Goal: Task Accomplishment & Management: Manage account settings

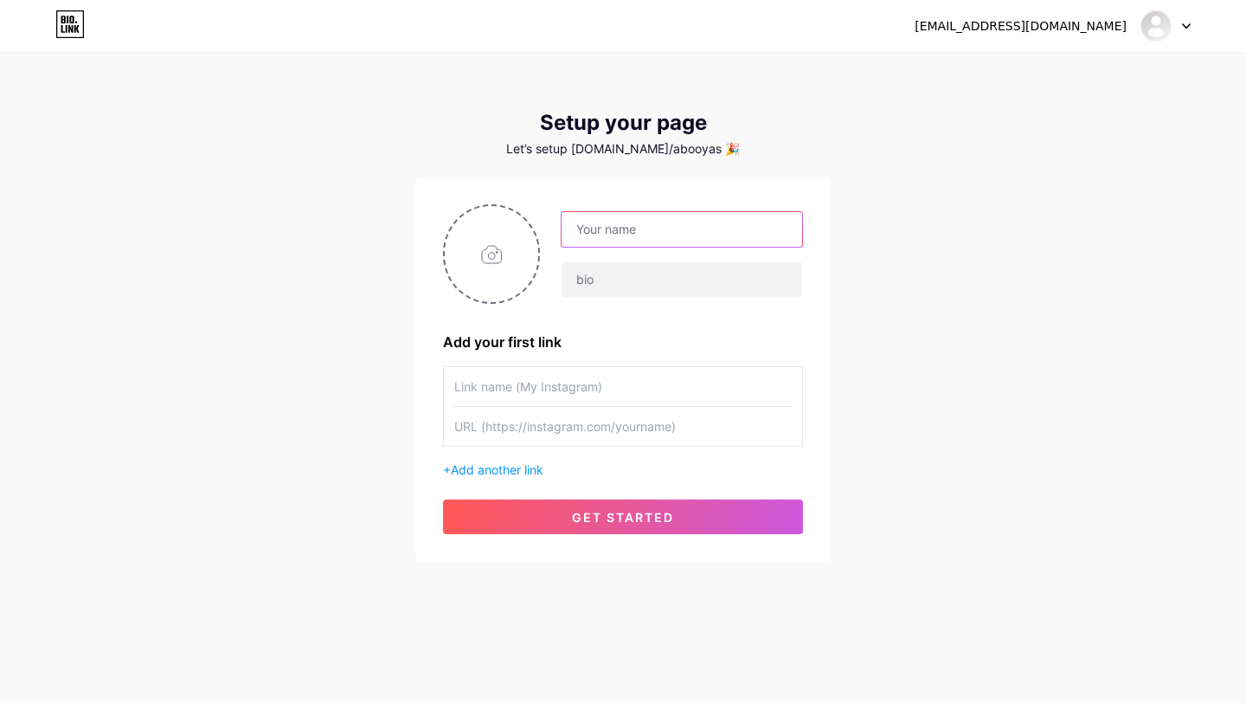
click at [664, 228] on input "text" at bounding box center [682, 229] width 241 height 35
type input "Sucu"
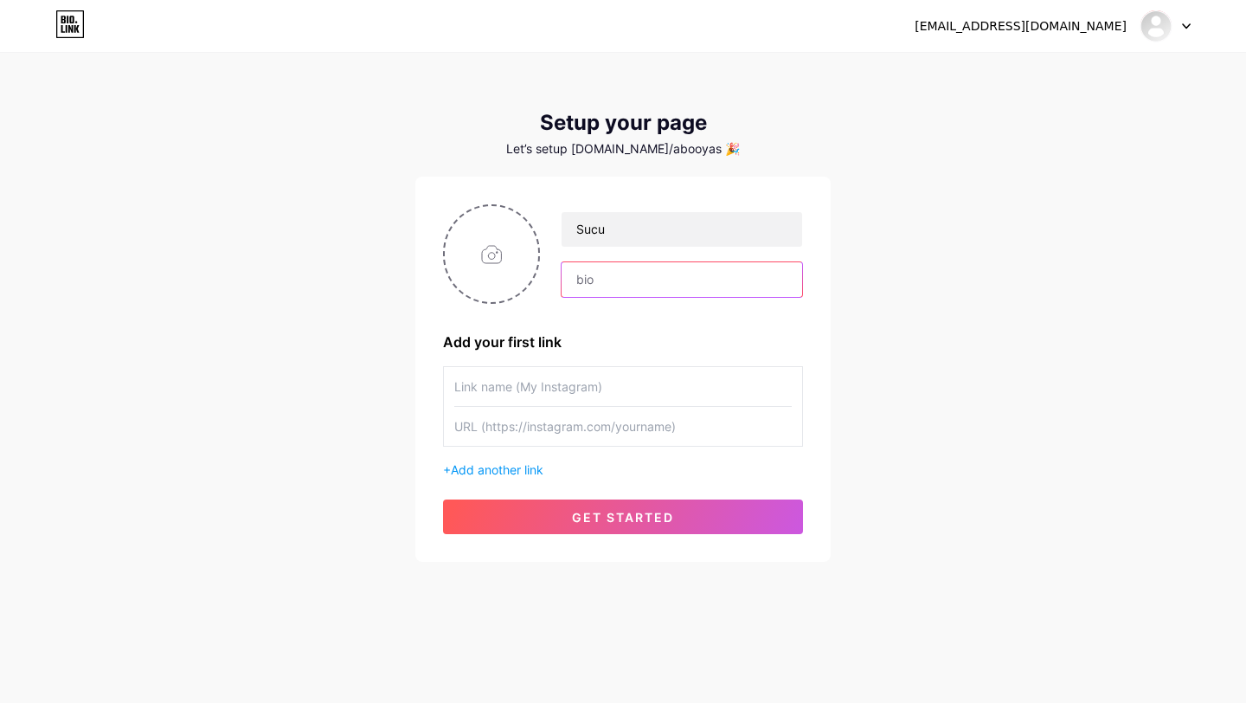
click at [630, 296] on input "text" at bounding box center [682, 279] width 241 height 35
click at [1016, 248] on div "abooy_7x@rocketmail.com Dashboard Logout Setup your page Let’s setup bio.link/a…" at bounding box center [623, 308] width 1246 height 617
click at [619, 296] on input "text" at bounding box center [682, 279] width 241 height 35
type input "V"
type input "a"
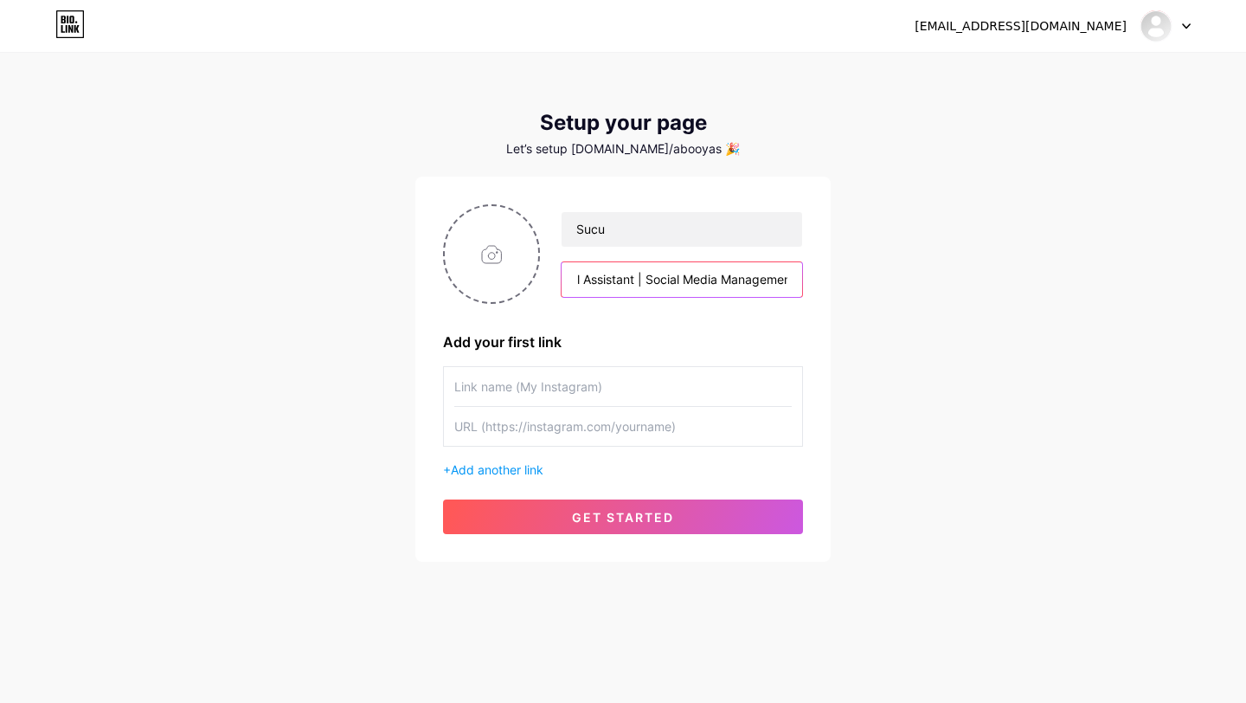
scroll to position [0, 44]
type input "Virtual Assistant | Social Media Management"
click at [739, 390] on input "text" at bounding box center [622, 386] width 337 height 39
type input "s"
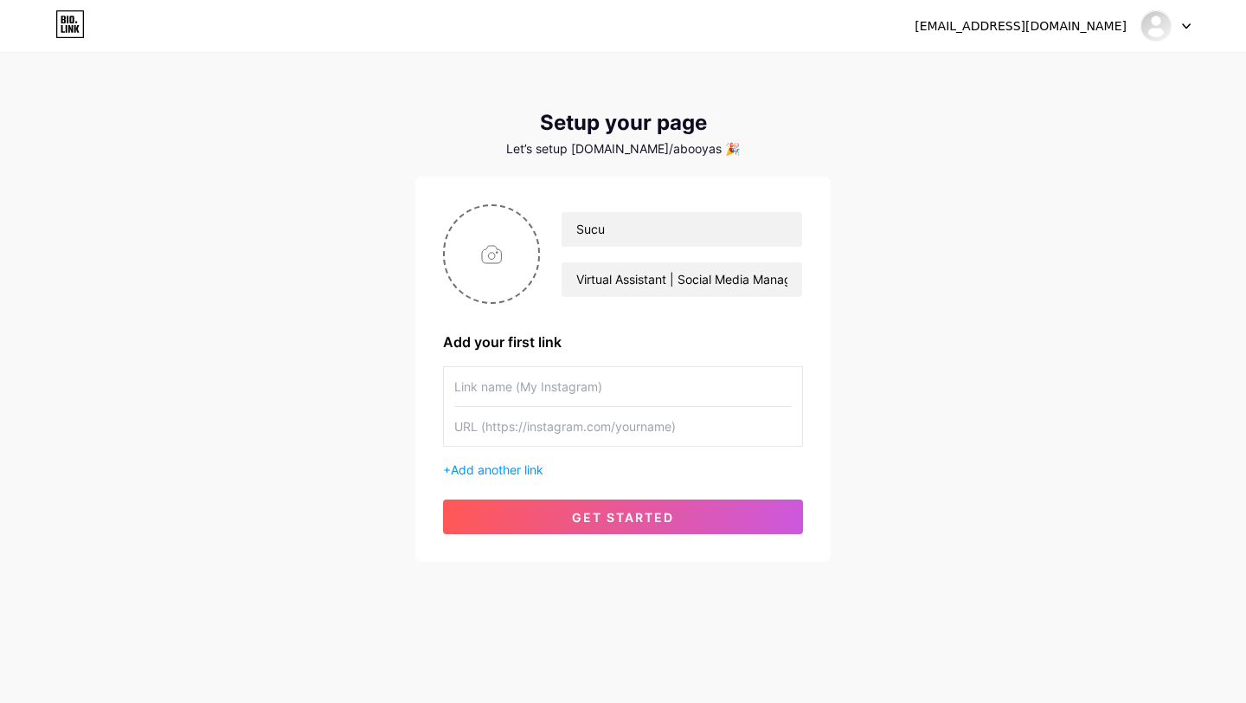
click at [970, 362] on div "abooy_7x@rocketmail.com Dashboard Logout Setup your page Let’s setup bio.link/a…" at bounding box center [623, 308] width 1246 height 617
click at [490, 249] on input "file" at bounding box center [491, 254] width 93 height 96
type input "C:\fakepath\Foto SUCU : ABOOY (Black BG).png"
click at [1012, 284] on div "abooy_7x@rocketmail.com Dashboard Logout Setup your page Let’s setup bio.link/a…" at bounding box center [623, 308] width 1246 height 617
click at [581, 382] on input "text" at bounding box center [622, 386] width 337 height 39
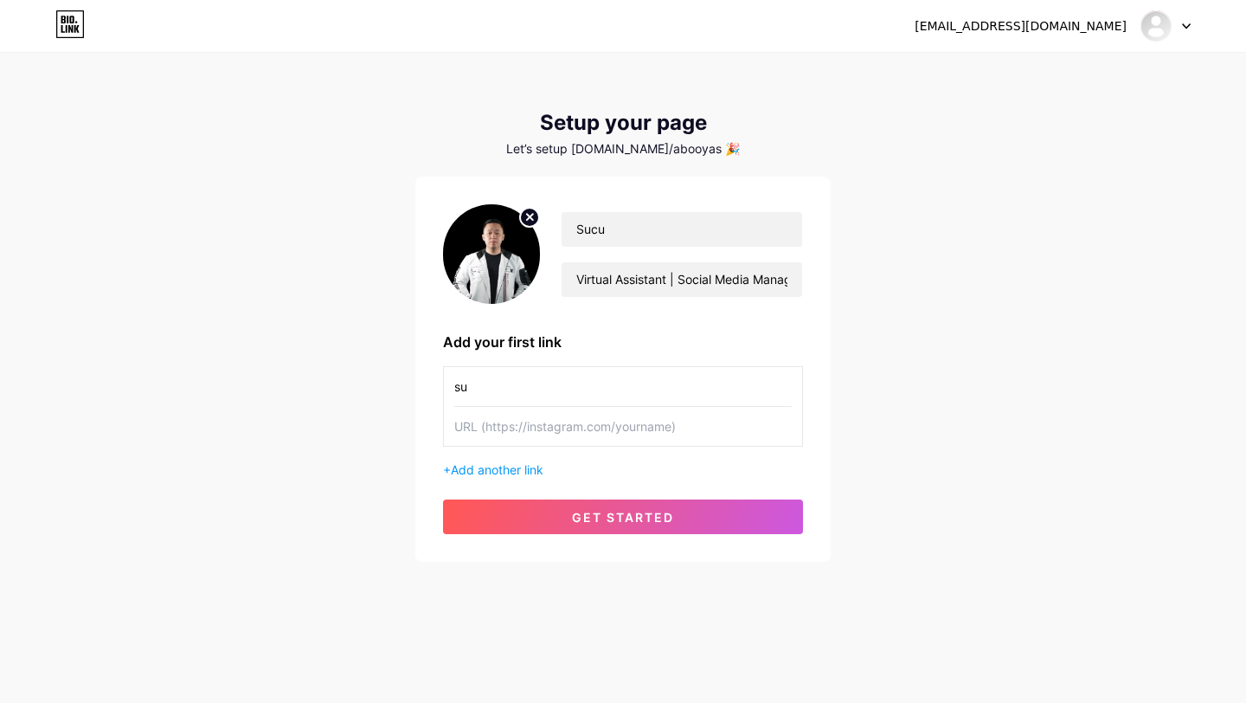
type input "s"
type input "S"
click at [641, 428] on input "text" at bounding box center [622, 426] width 337 height 39
click at [654, 396] on input "text" at bounding box center [622, 386] width 337 height 39
click at [903, 385] on div "abooy_7x@rocketmail.com Dashboard Logout Setup your page Let’s setup bio.link/a…" at bounding box center [623, 308] width 1246 height 617
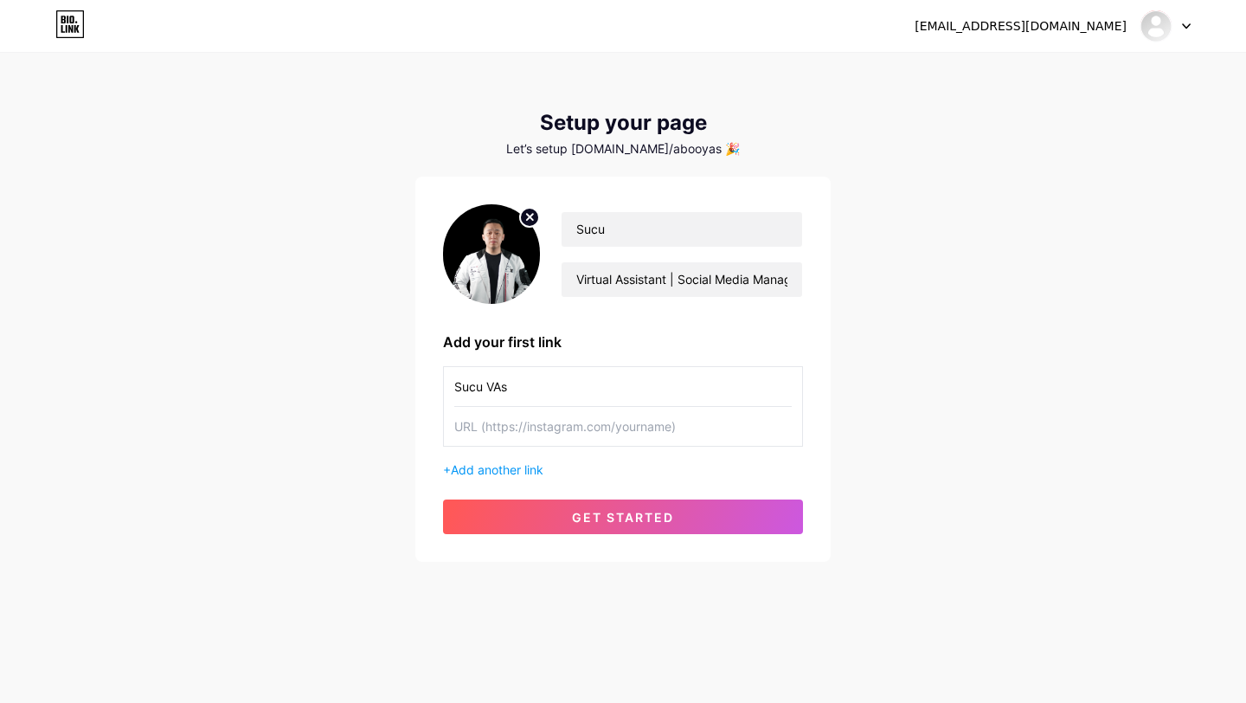
click at [721, 392] on input "Sucu VAs" at bounding box center [622, 386] width 337 height 39
click at [1089, 330] on div "abooy_7x@rocketmail.com Dashboard Logout Setup your page Let’s setup bio.link/a…" at bounding box center [623, 308] width 1246 height 617
click at [680, 421] on input "text" at bounding box center [622, 426] width 337 height 39
click at [532, 379] on input "Sucu VAS" at bounding box center [622, 386] width 337 height 39
type input "M"
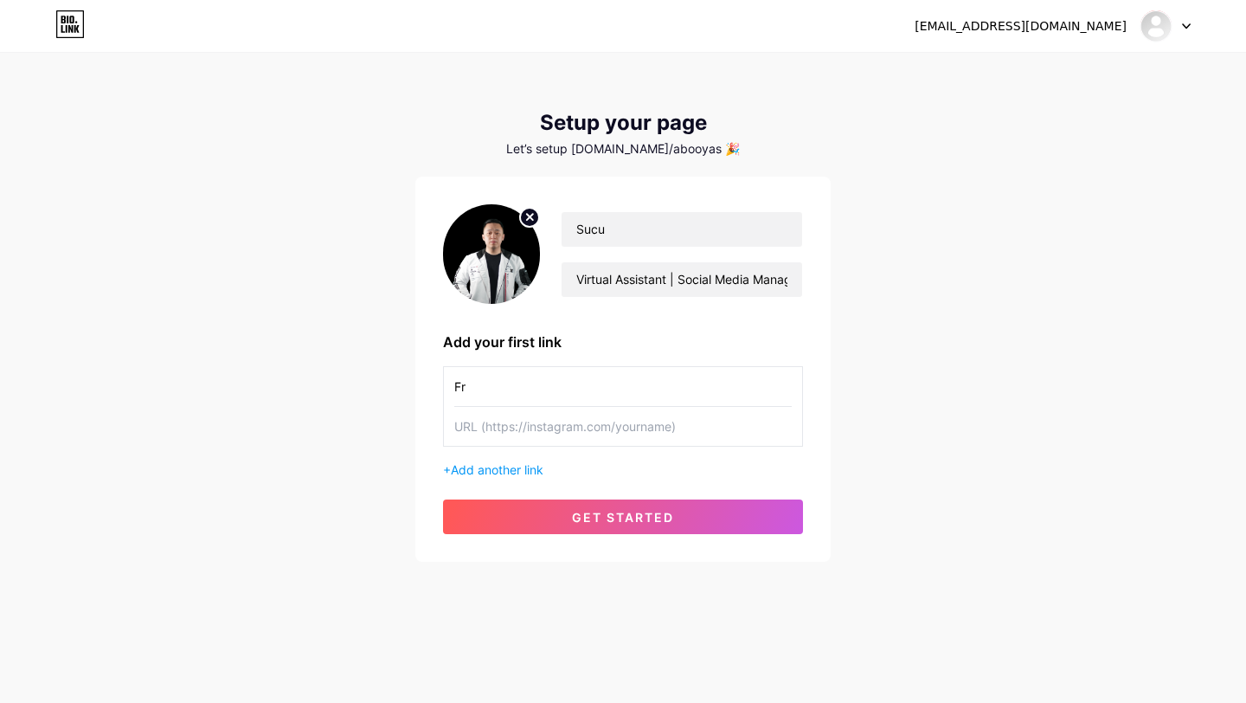
type input "F"
type input "My Whatsapp"
click at [674, 422] on input "text" at bounding box center [622, 426] width 337 height 39
click at [669, 291] on input "Virtual Assistant | Social Media Management" at bounding box center [682, 279] width 241 height 35
paste input "Social Media Management | Creative Content | Marketing Support Your behind the …"
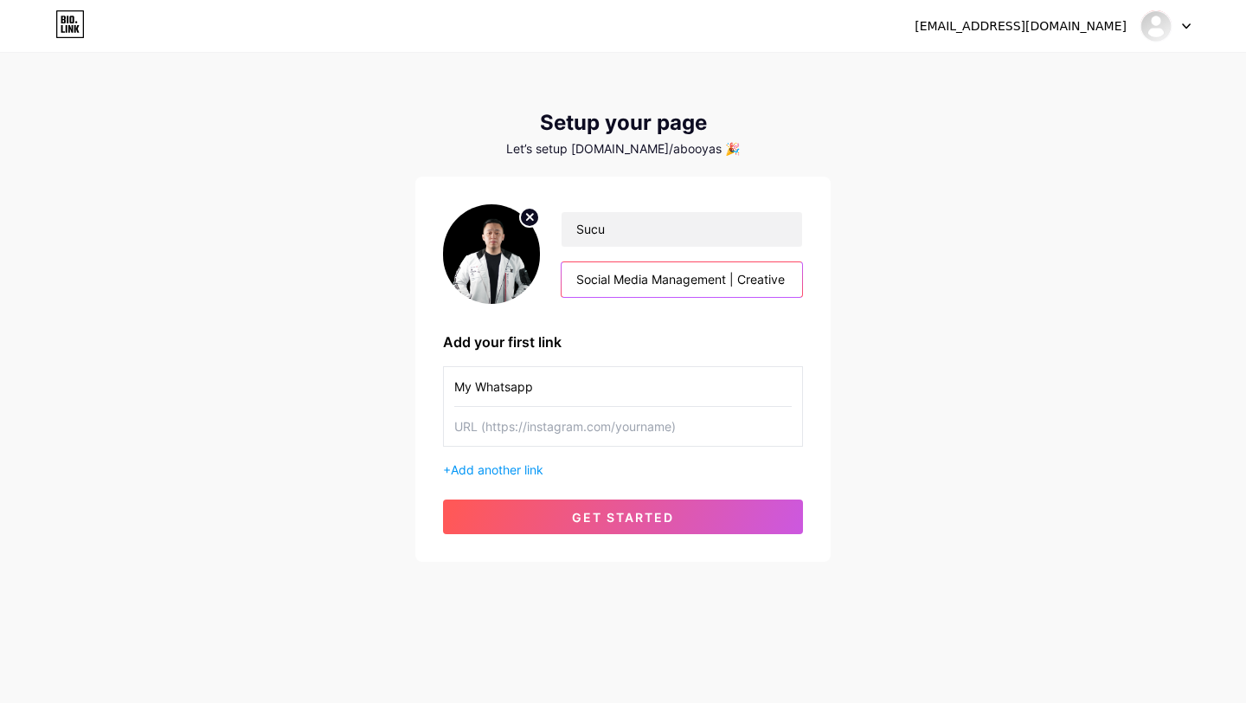
scroll to position [0, 575]
type input "Social Media Management | Creative Content | Marketing Support Your behind the …"
click at [626, 433] on input "text" at bounding box center [622, 426] width 337 height 39
click at [680, 286] on input "Social Media Management | Creative Content | Marketing Support Your behind the …" at bounding box center [682, 279] width 241 height 35
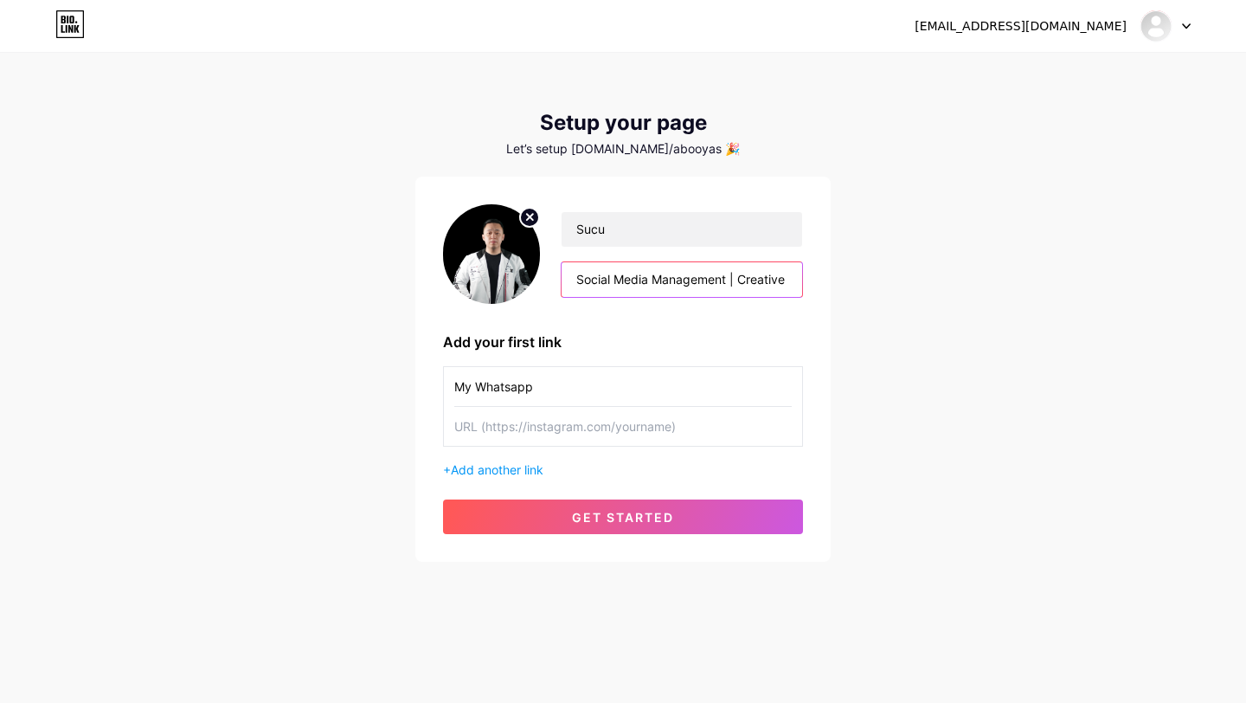
scroll to position [0, 575]
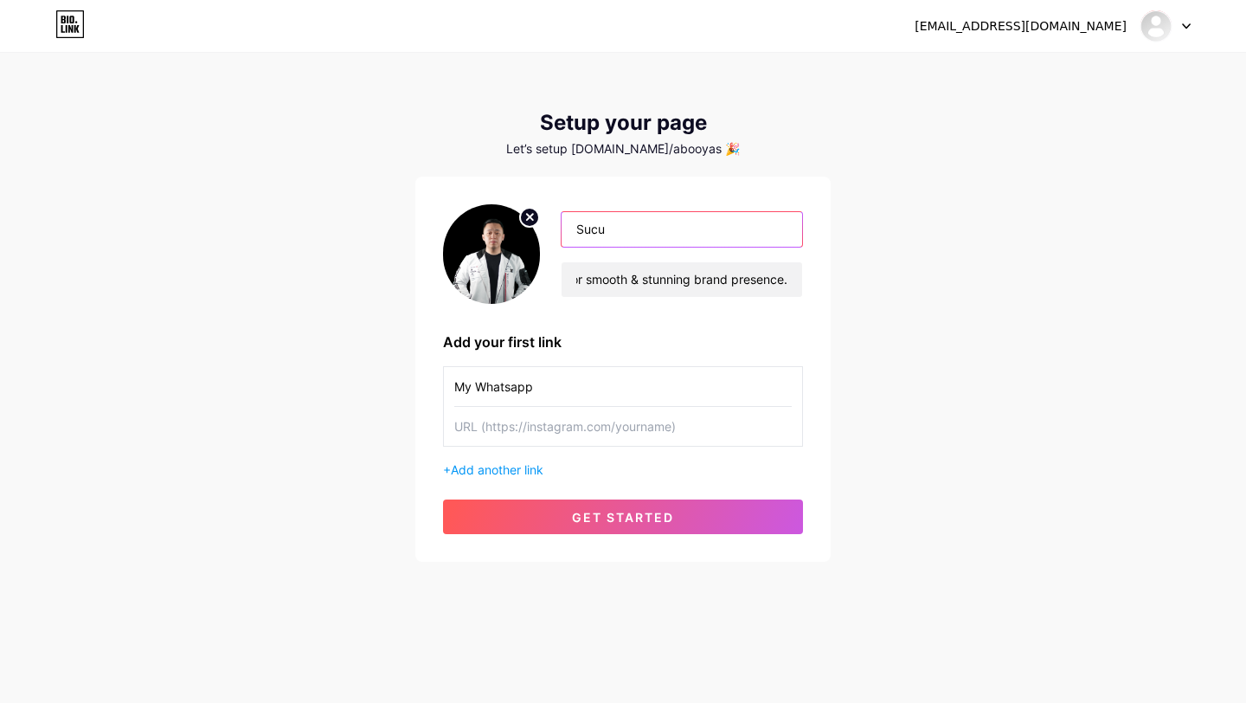
click at [666, 235] on input "Sucu" at bounding box center [682, 229] width 241 height 35
type input "Sucu VAS"
click at [962, 227] on div "abooy_7x@rocketmail.com Dashboard Logout Setup your page Let’s setup bio.link/a…" at bounding box center [623, 308] width 1246 height 617
click at [639, 422] on input "text" at bounding box center [622, 426] width 337 height 39
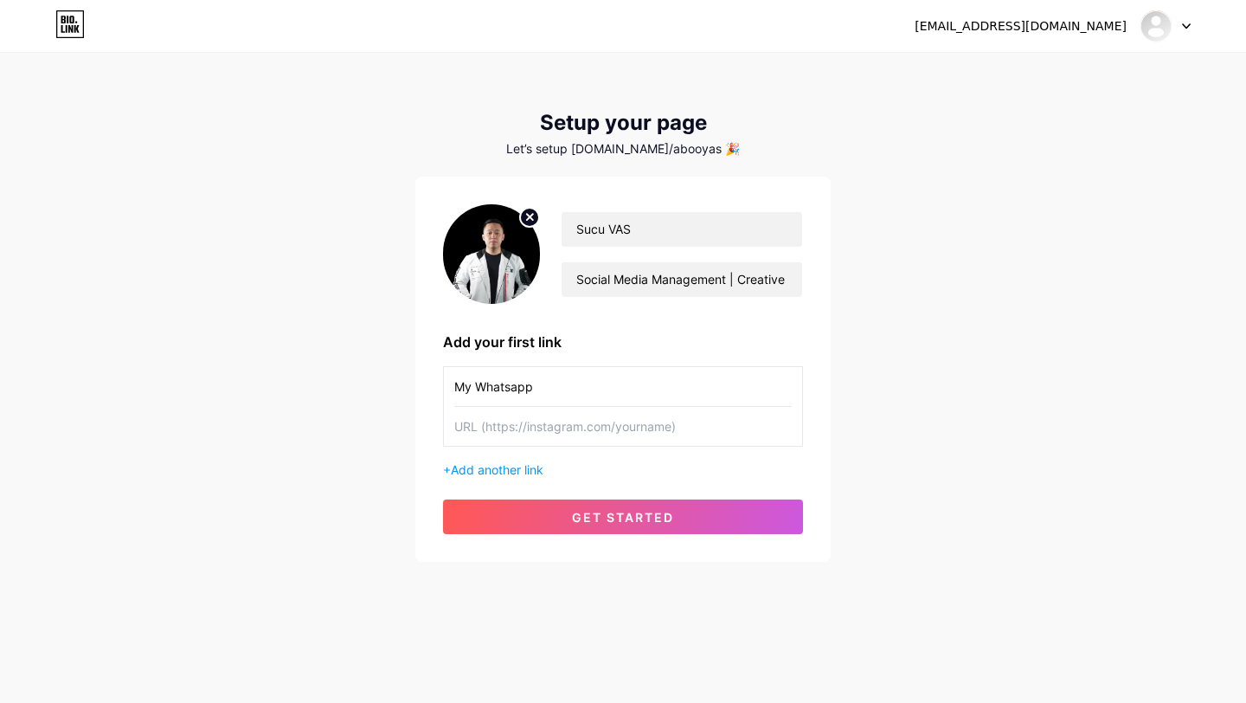
click at [618, 427] on input "text" at bounding box center [622, 426] width 337 height 39
paste input "[URL][DOMAIN_NAME]"
type input "[URL][DOMAIN_NAME]"
click at [927, 430] on div "abooy_7x@rocketmail.com Dashboard Logout Setup your page Let’s setup bio.link/a…" at bounding box center [623, 308] width 1246 height 617
click at [743, 434] on input "[URL][DOMAIN_NAME]" at bounding box center [622, 426] width 337 height 39
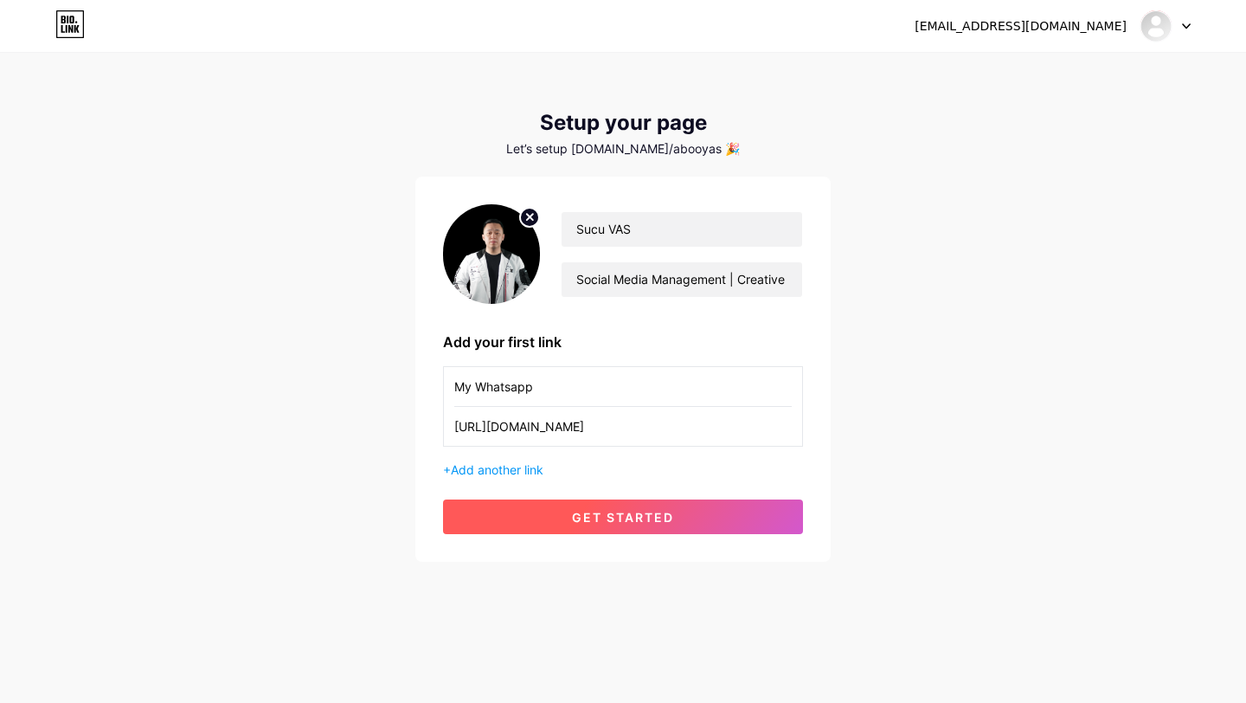
click at [714, 509] on button "get started" at bounding box center [623, 516] width 360 height 35
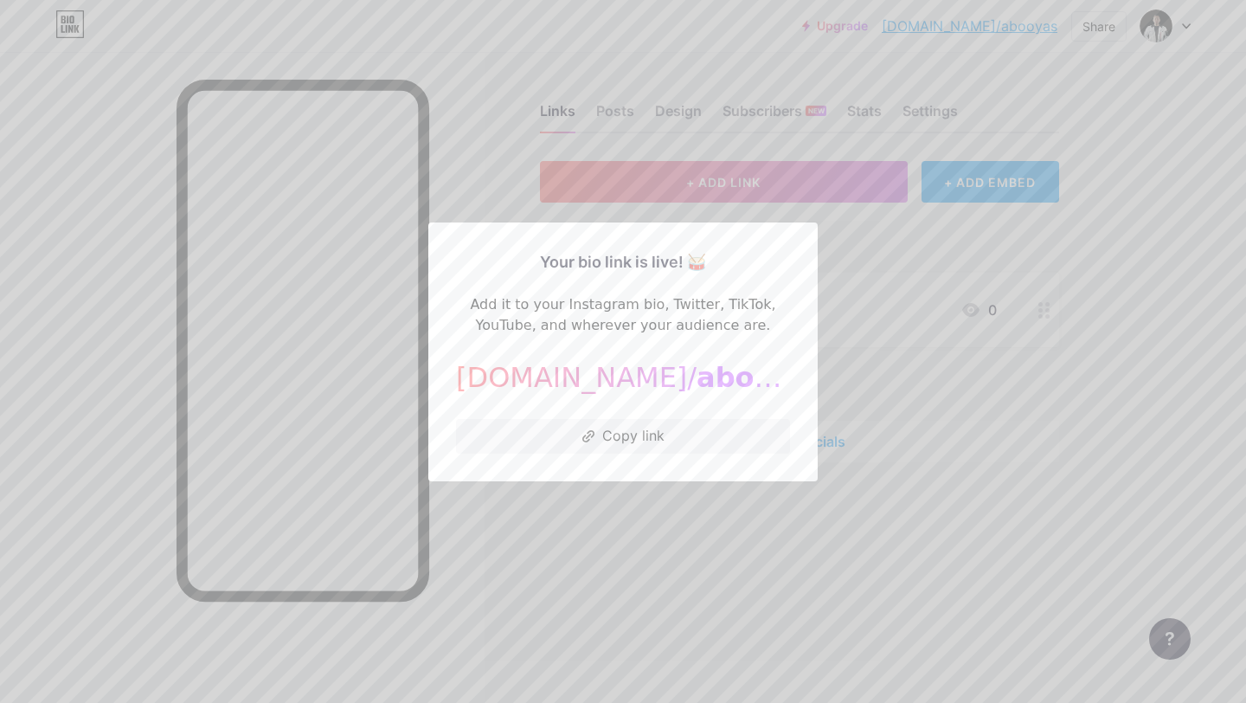
click at [898, 226] on div at bounding box center [623, 351] width 1246 height 703
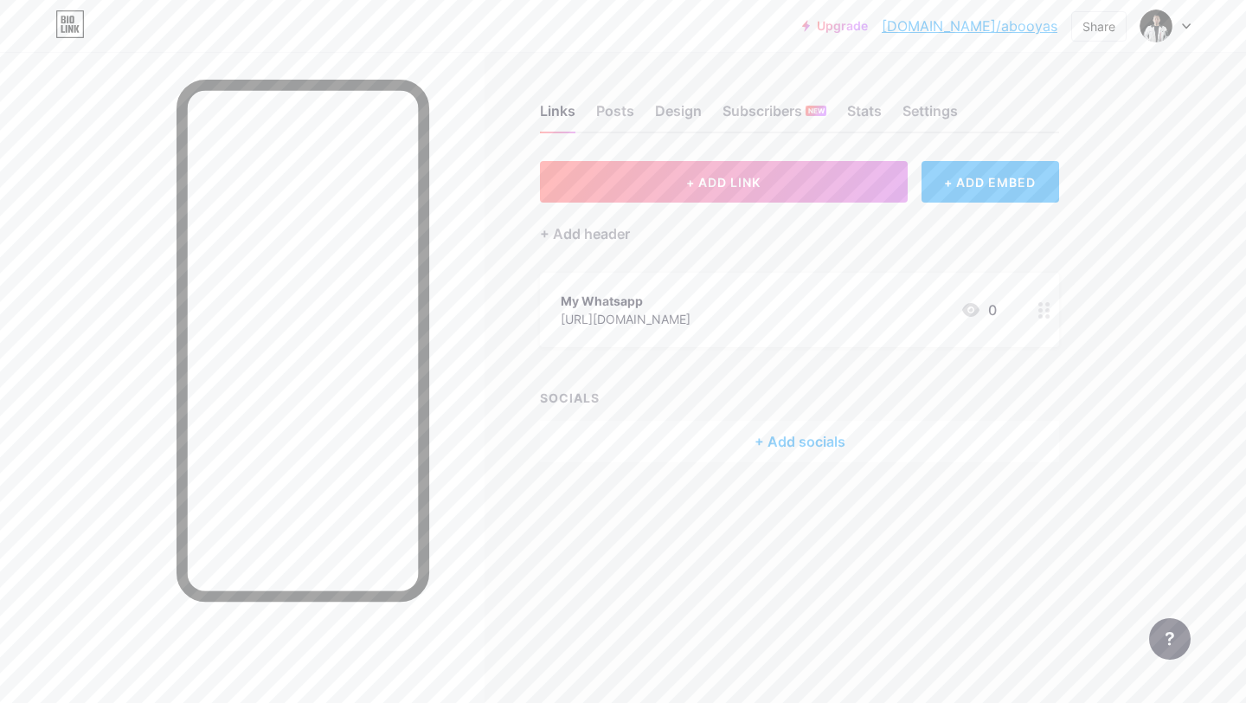
click at [633, 101] on div "Links Posts Design Subscribers NEW Stats Settings" at bounding box center [799, 103] width 519 height 61
click at [622, 104] on div "Posts" at bounding box center [615, 115] width 38 height 31
click at [930, 103] on div "Settings" at bounding box center [930, 115] width 55 height 31
click at [933, 113] on div "Settings" at bounding box center [930, 115] width 55 height 31
click at [868, 114] on div "Stats" at bounding box center [864, 115] width 35 height 31
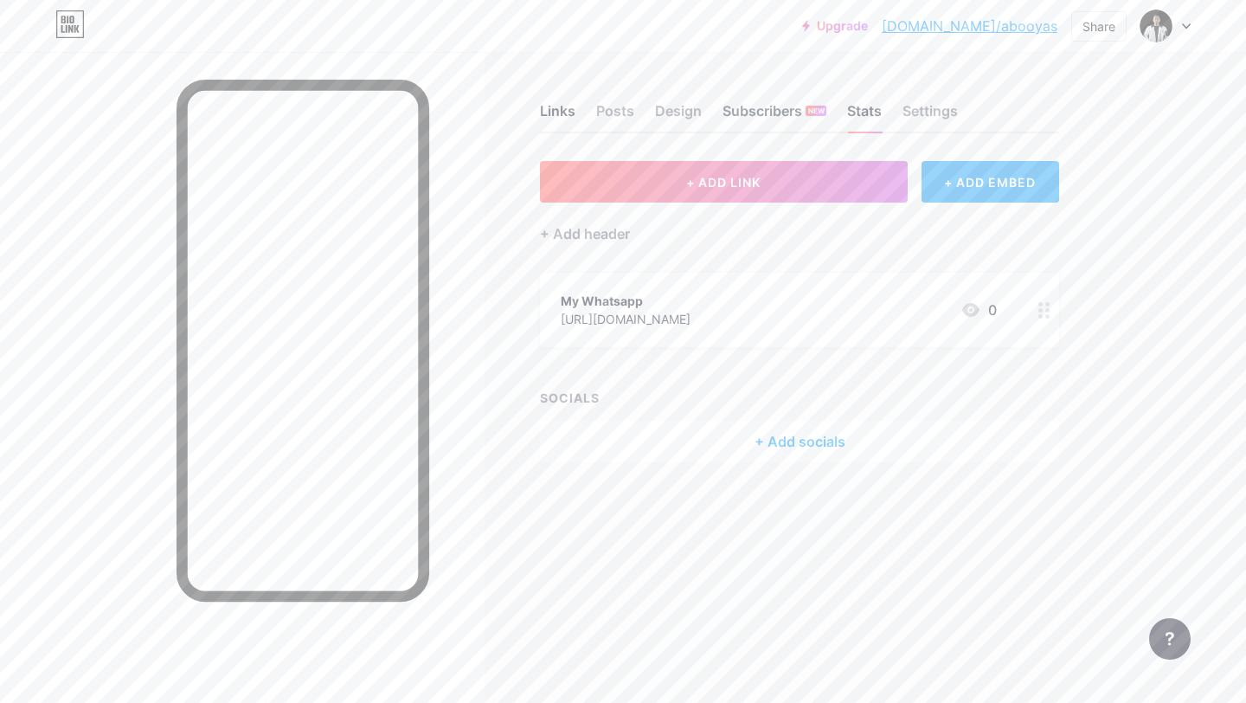
click at [778, 114] on div "Subscribers NEW" at bounding box center [775, 115] width 104 height 31
click at [646, 103] on div "Links Posts Design Subscribers NEW Stats Settings" at bounding box center [799, 103] width 519 height 61
click at [612, 115] on div "Posts" at bounding box center [615, 115] width 38 height 31
click at [697, 115] on div "Design" at bounding box center [678, 115] width 47 height 31
click at [578, 110] on div "Links Posts Design Subscribers NEW Stats Settings" at bounding box center [799, 103] width 519 height 61
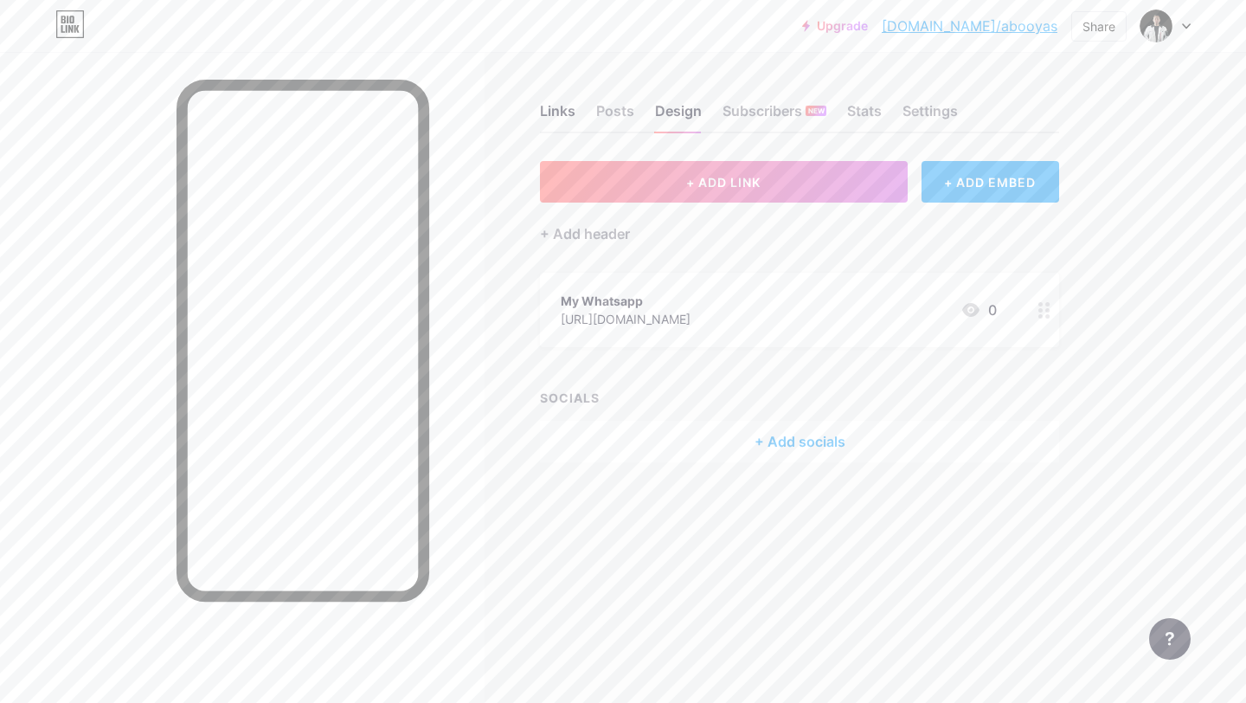
click at [640, 561] on div "Links Posts Design Subscribers NEW Stats Settings + ADD LINK + ADD EMBED + Add …" at bounding box center [566, 351] width 1132 height 703
click at [1181, 36] on div at bounding box center [1166, 25] width 50 height 31
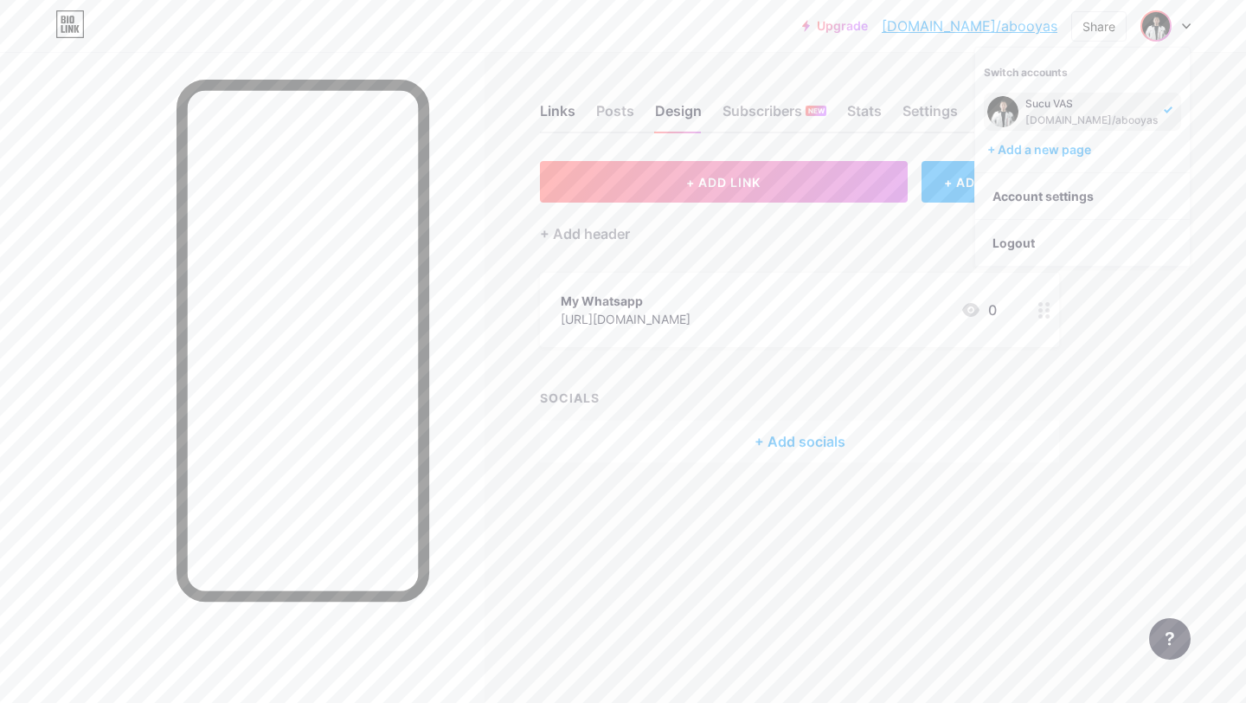
click at [837, 530] on div "Links Posts Design Subscribers NEW Stats Settings + ADD LINK + ADD EMBED + Add …" at bounding box center [566, 300] width 1132 height 497
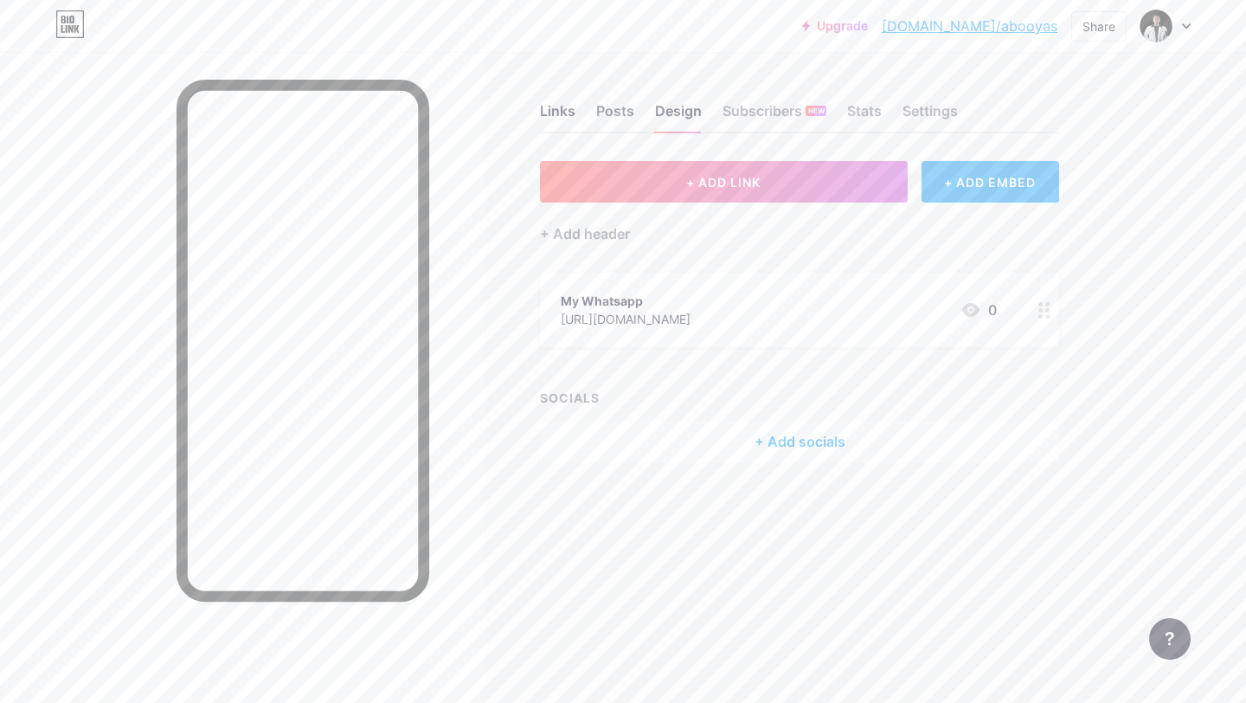
click at [616, 129] on div "Posts" at bounding box center [615, 115] width 38 height 31
click at [558, 119] on div "Links" at bounding box center [557, 115] width 35 height 31
click at [630, 110] on div "Posts" at bounding box center [615, 115] width 38 height 31
click at [738, 108] on div "Subscribers NEW" at bounding box center [775, 115] width 104 height 31
click at [799, 102] on div "Subscribers NEW" at bounding box center [775, 115] width 104 height 31
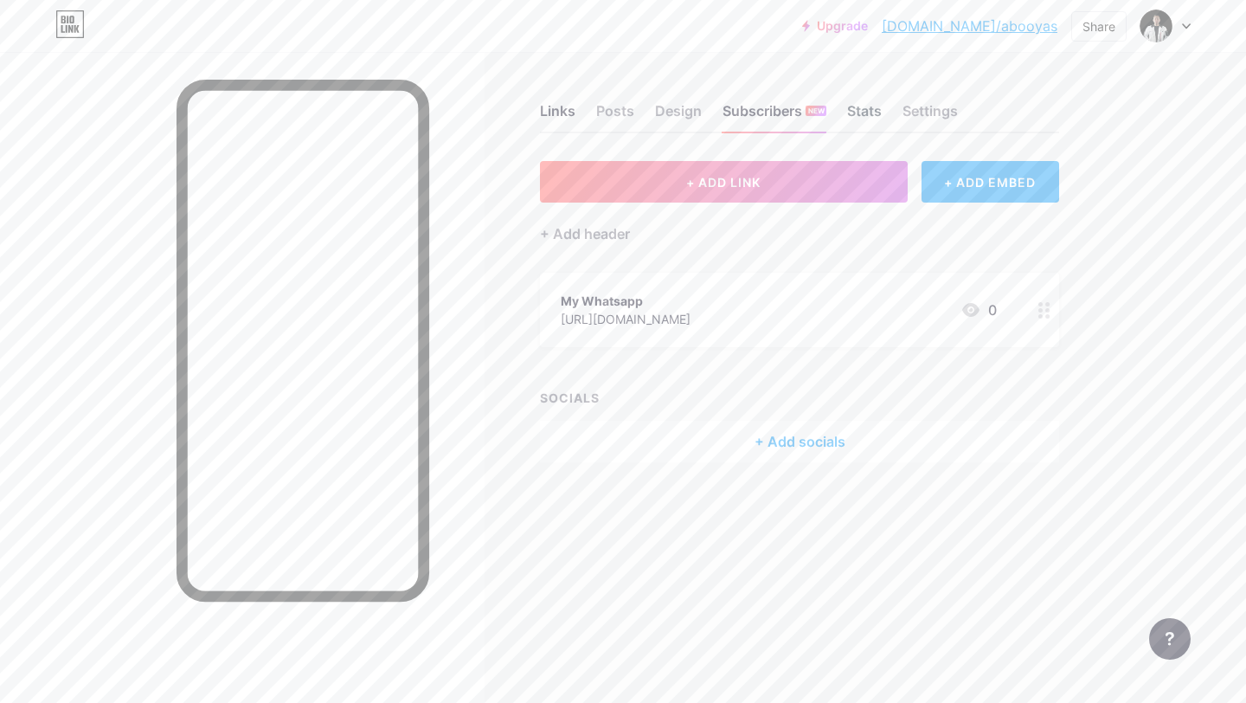
click at [869, 105] on div "Stats" at bounding box center [864, 115] width 35 height 31
click at [946, 118] on div "Settings" at bounding box center [930, 115] width 55 height 31
click at [981, 224] on div "+ Add header" at bounding box center [799, 223] width 519 height 42
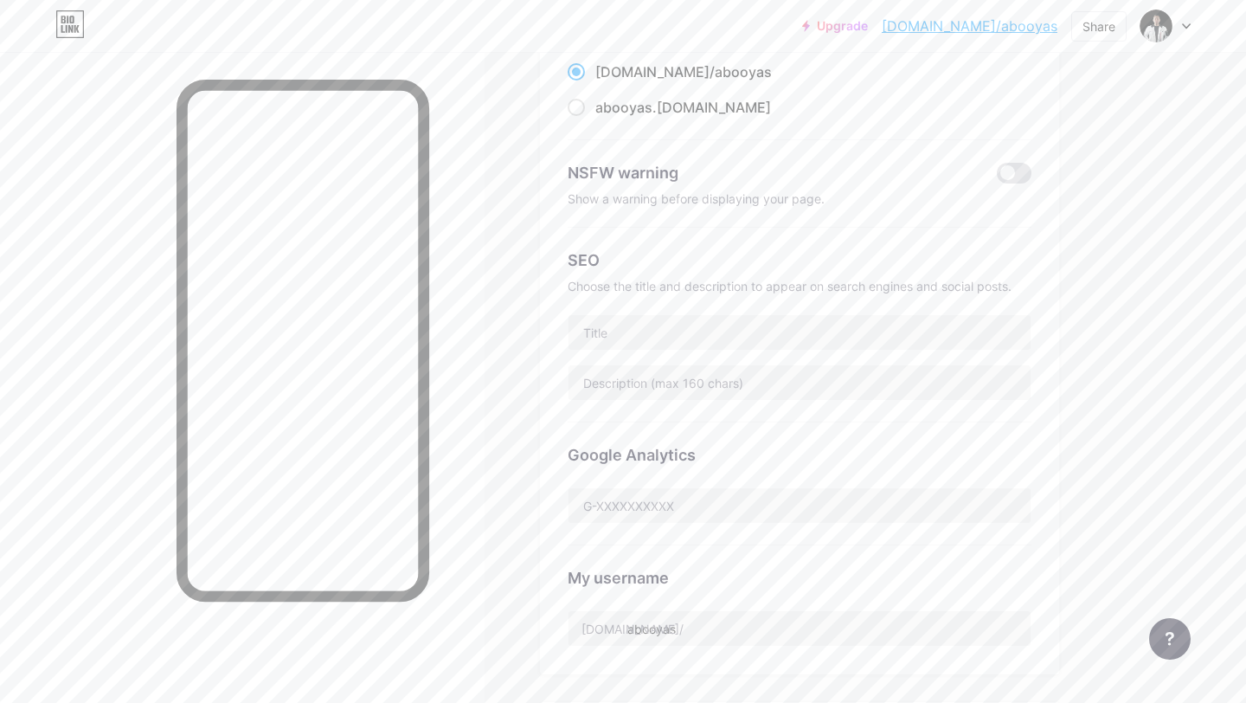
scroll to position [323, 0]
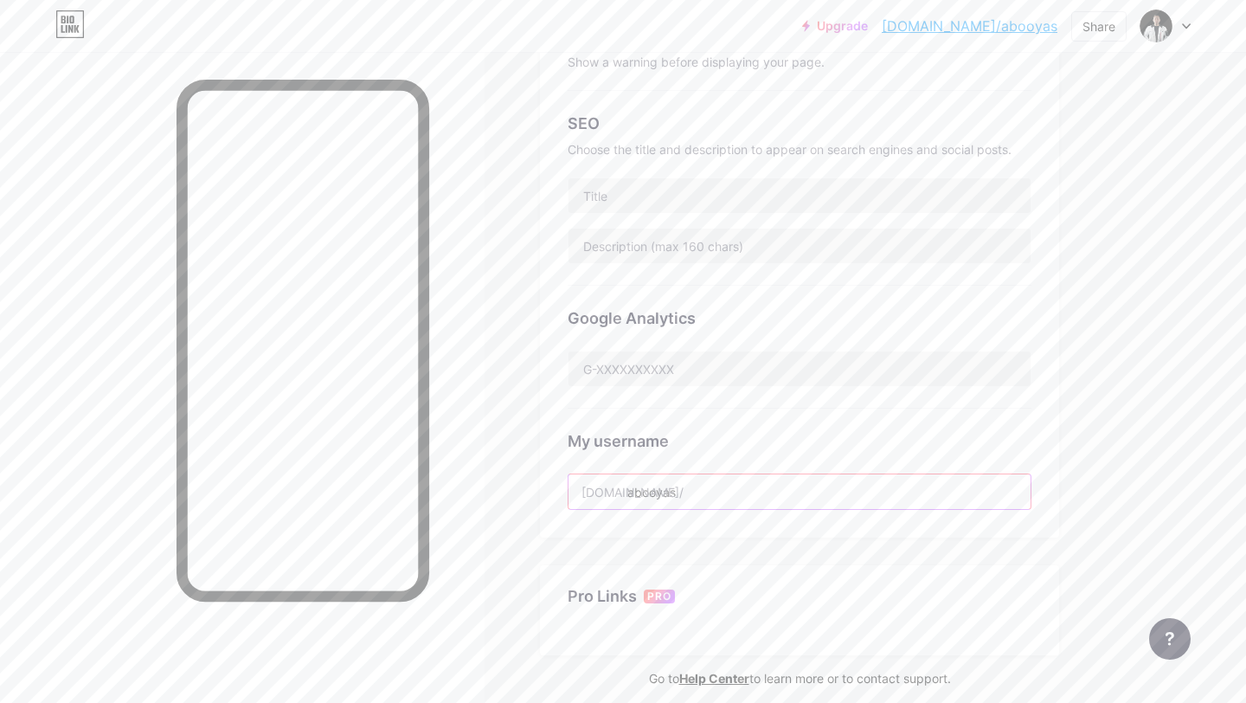
click at [717, 492] on input "abooyas" at bounding box center [800, 491] width 462 height 35
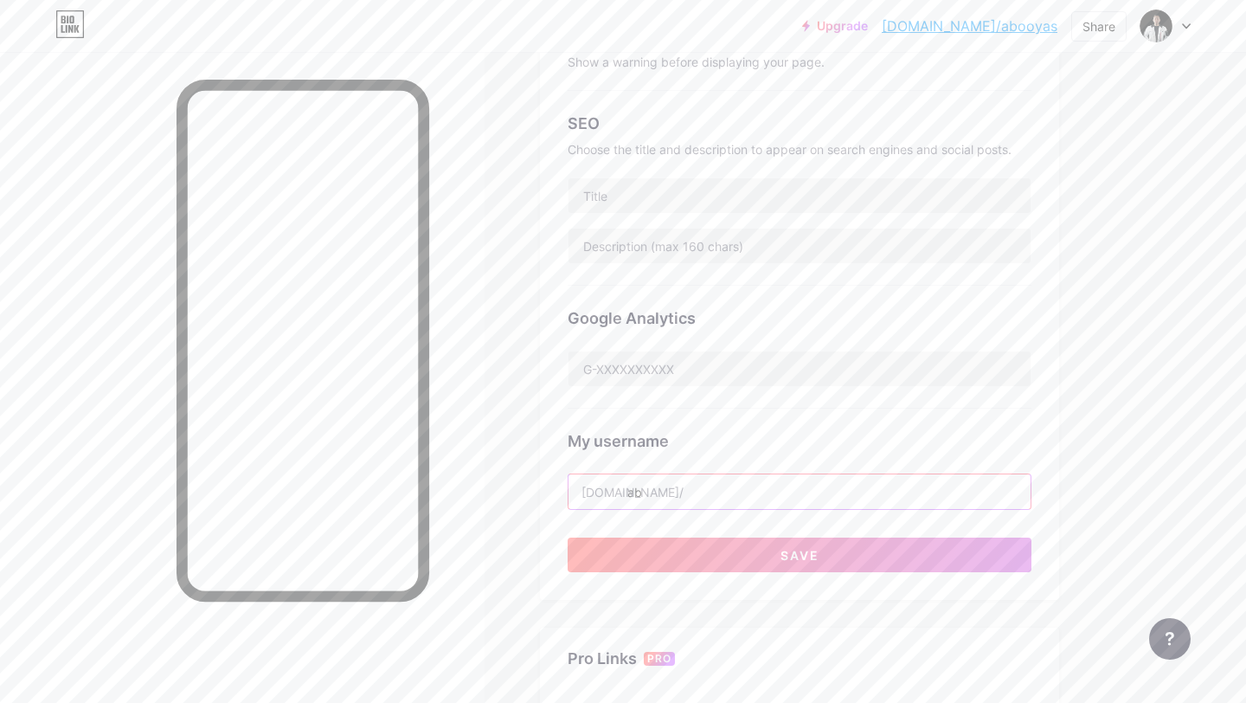
type input "a"
click at [732, 545] on button "Save" at bounding box center [800, 554] width 464 height 35
click at [731, 498] on input "sucu." at bounding box center [800, 491] width 462 height 35
type input "sucu"
click at [804, 441] on div "My username" at bounding box center [800, 440] width 464 height 23
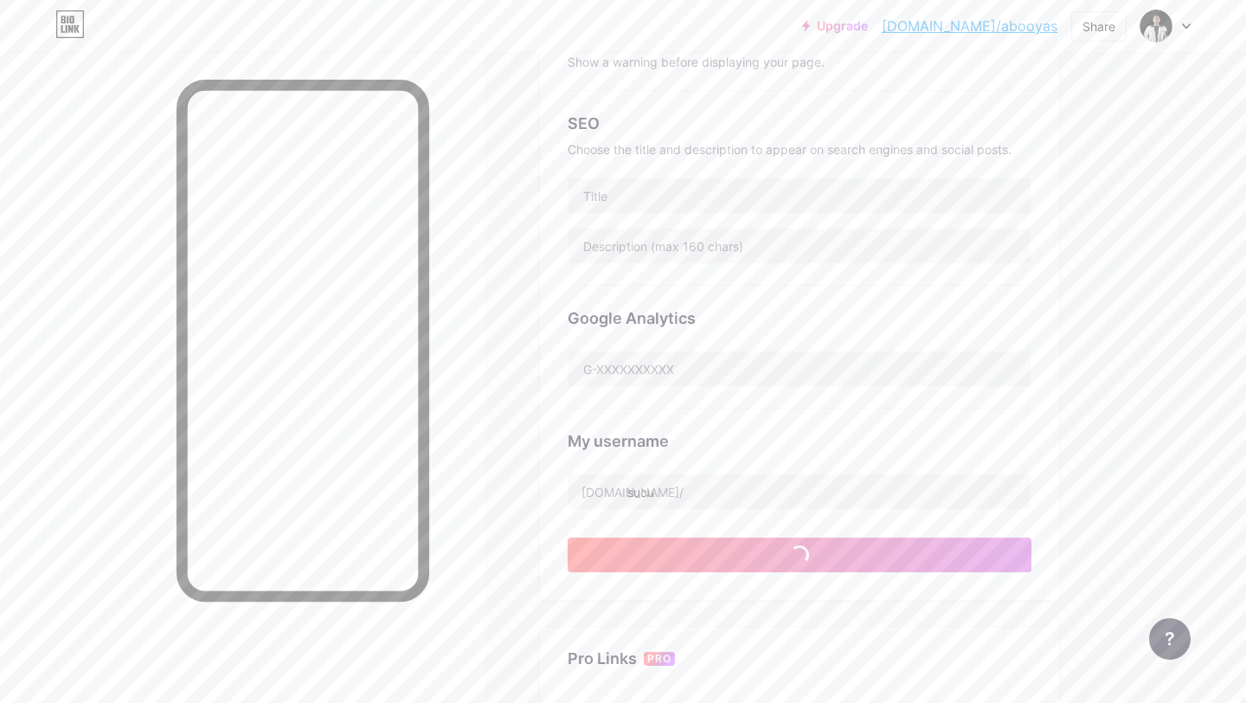
click at [823, 443] on div "My username" at bounding box center [800, 440] width 464 height 23
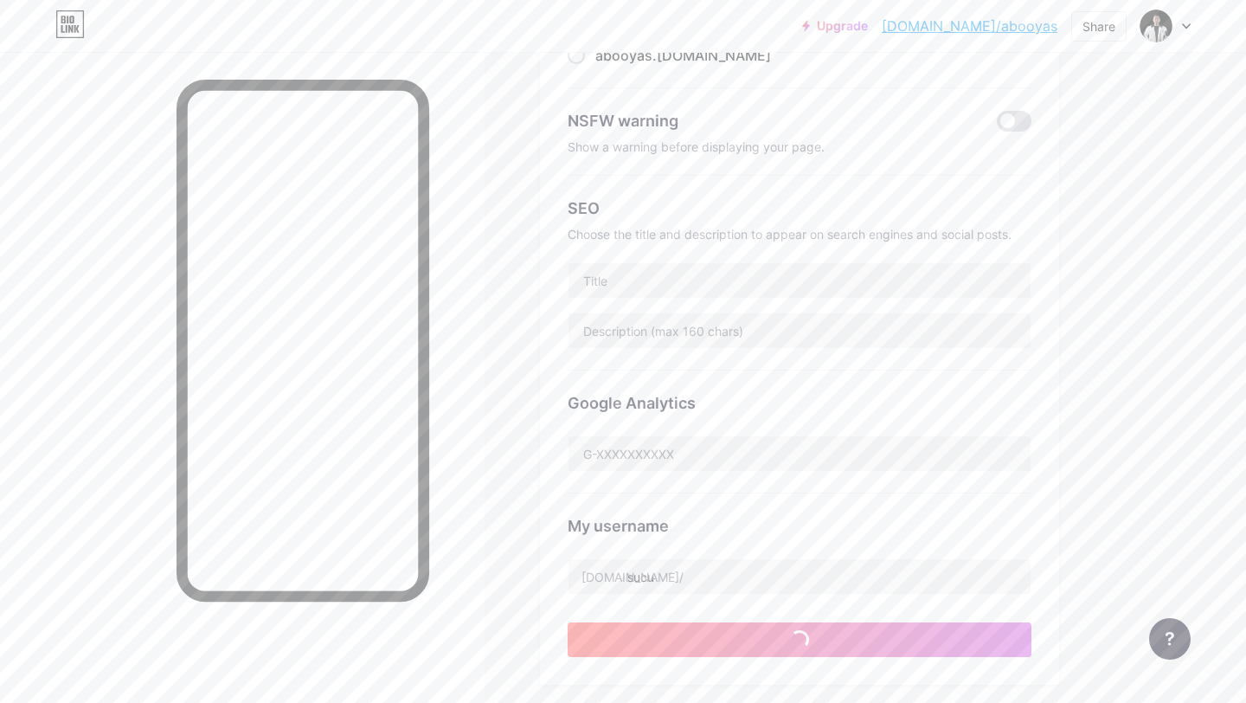
scroll to position [455, 0]
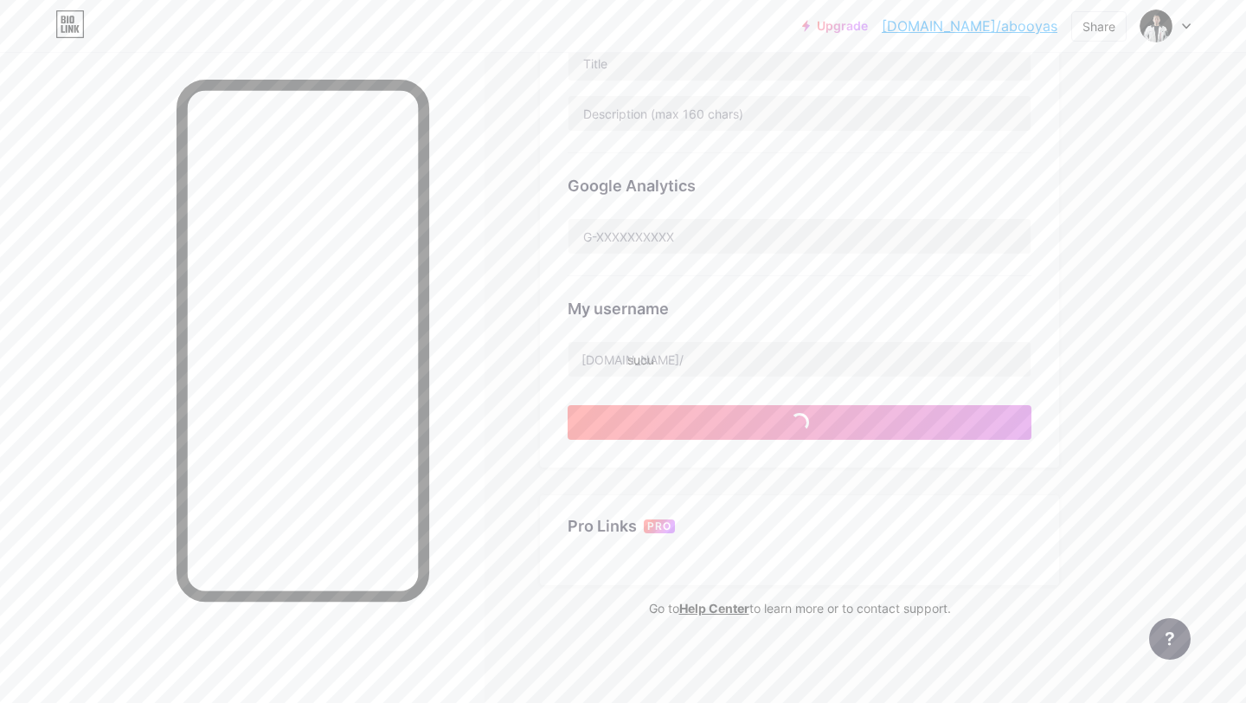
click at [826, 325] on div "My username bio.link/ sucu" at bounding box center [800, 326] width 464 height 101
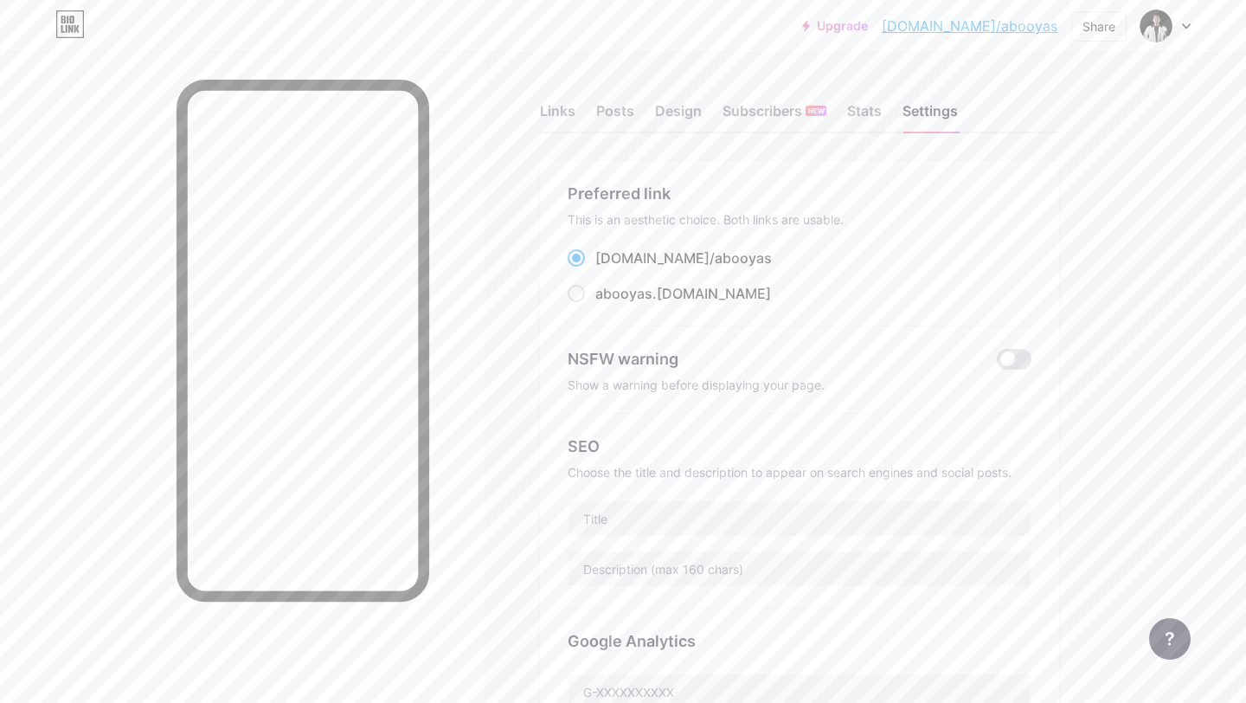
click at [1097, 261] on div "Links Posts Design Subscribers NEW Stats Settings Preferred link This is an aes…" at bounding box center [566, 605] width 1132 height 1107
click at [554, 115] on div "Links" at bounding box center [557, 115] width 35 height 31
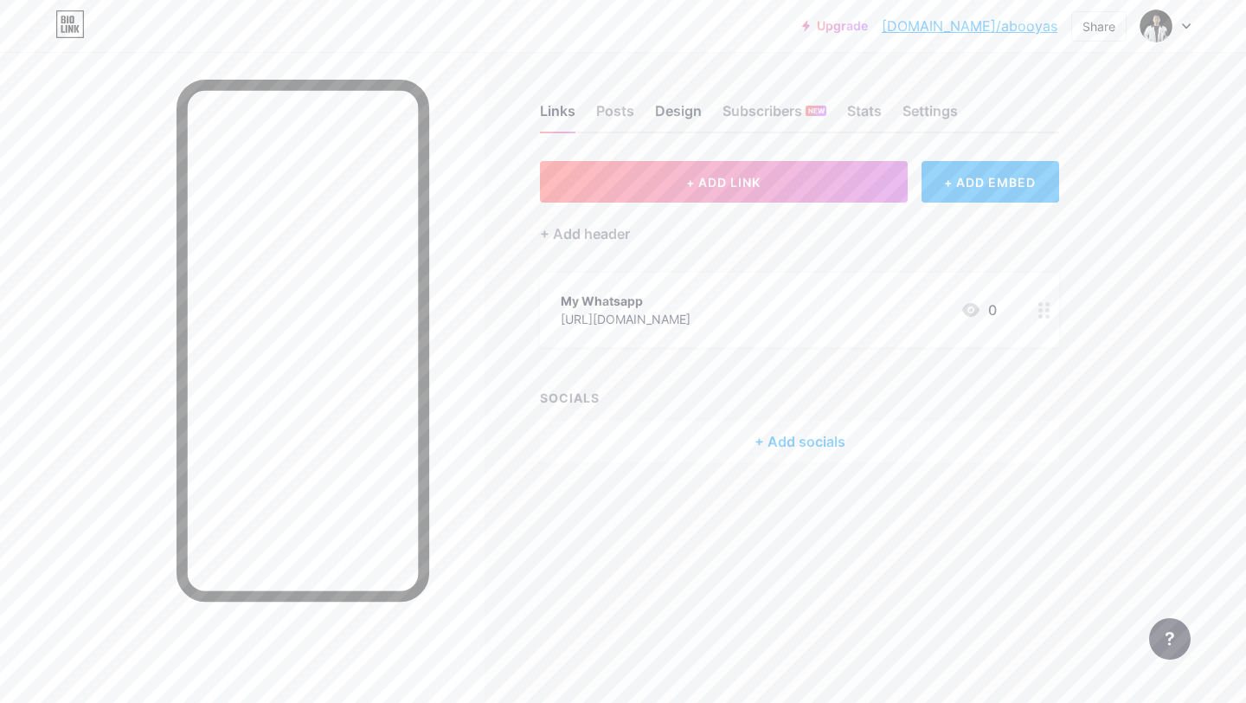
click at [691, 107] on div "Design" at bounding box center [678, 115] width 47 height 31
click at [935, 119] on div "Settings" at bounding box center [930, 115] width 55 height 31
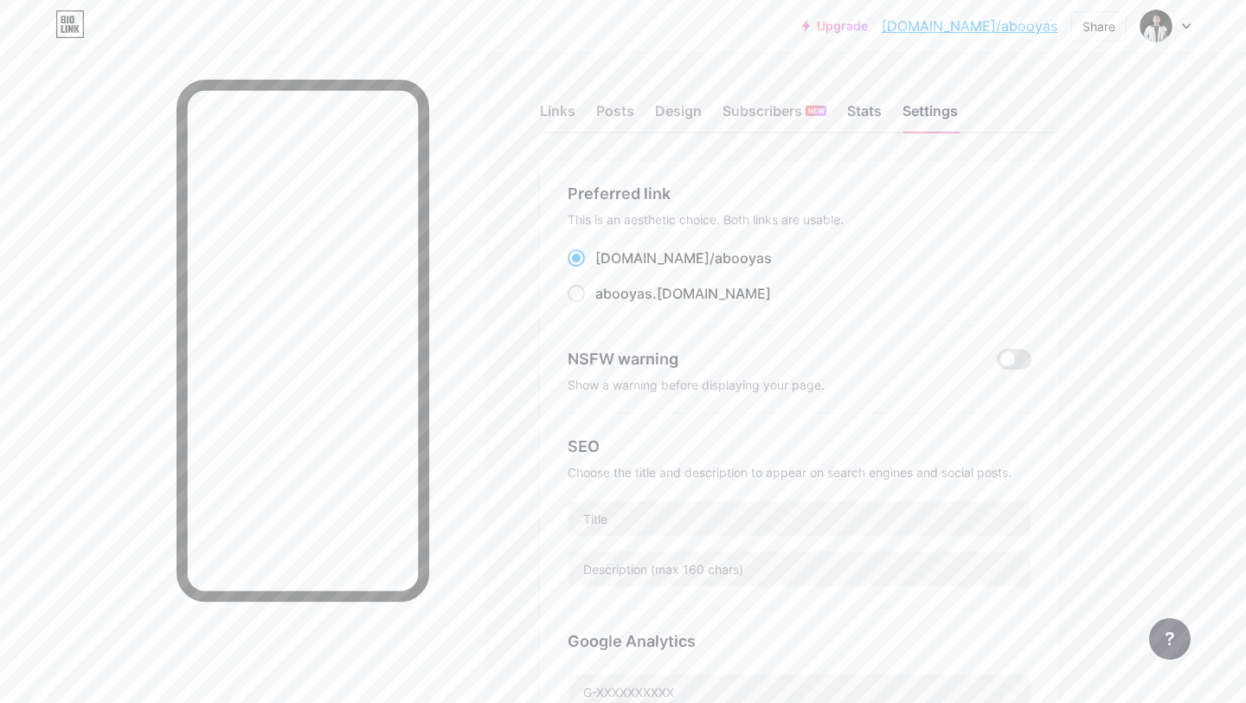
click at [867, 116] on div "Stats" at bounding box center [864, 115] width 35 height 31
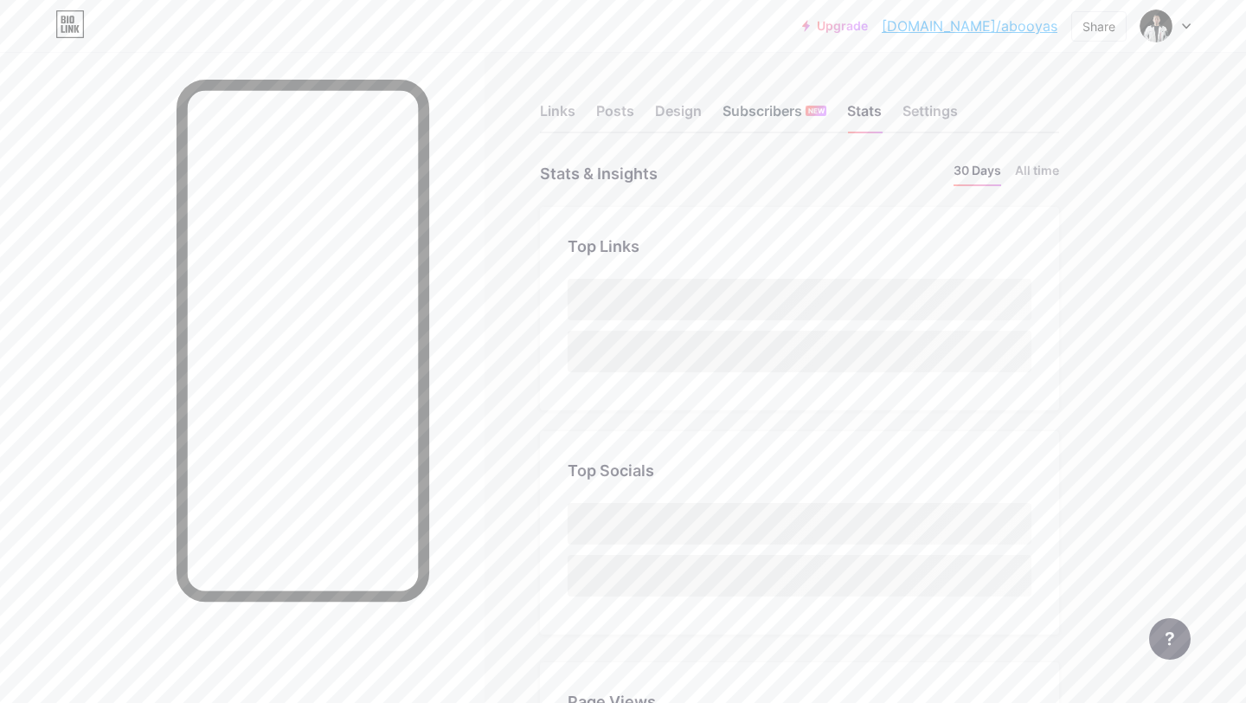
click at [793, 106] on div "Subscribers NEW" at bounding box center [775, 115] width 104 height 31
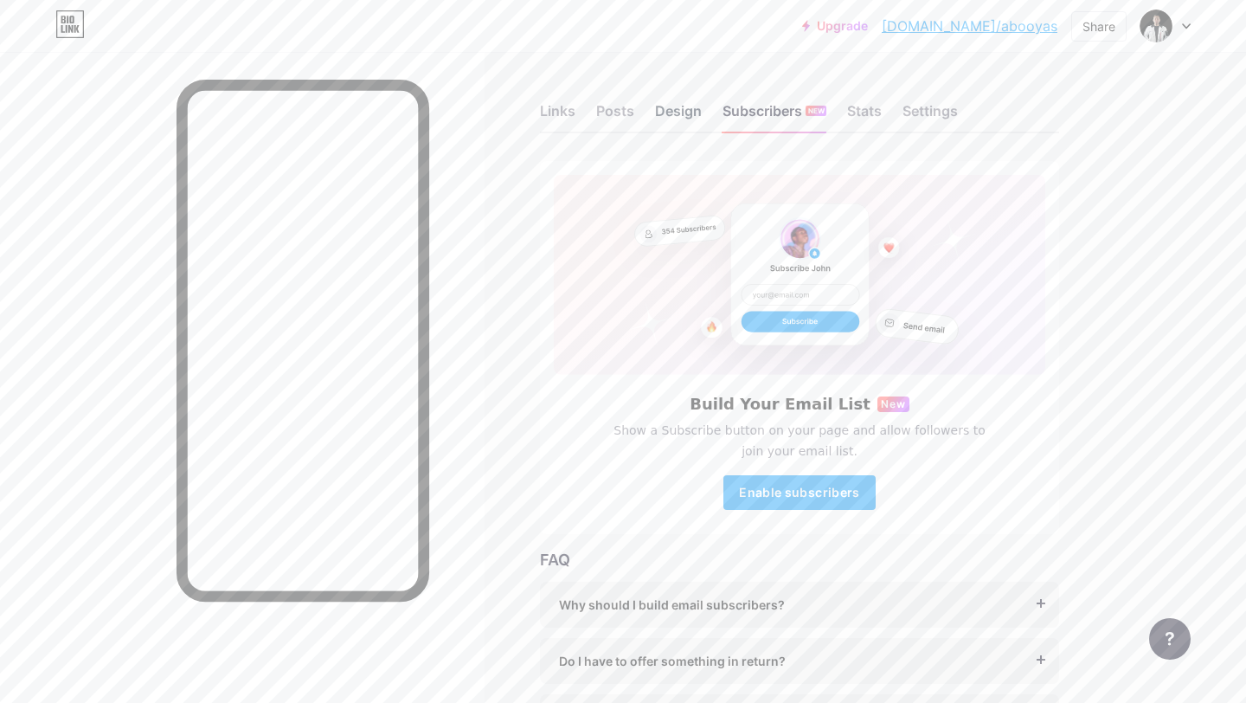
click at [666, 114] on div "Design" at bounding box center [678, 115] width 47 height 31
click at [612, 111] on div "Posts" at bounding box center [615, 115] width 38 height 31
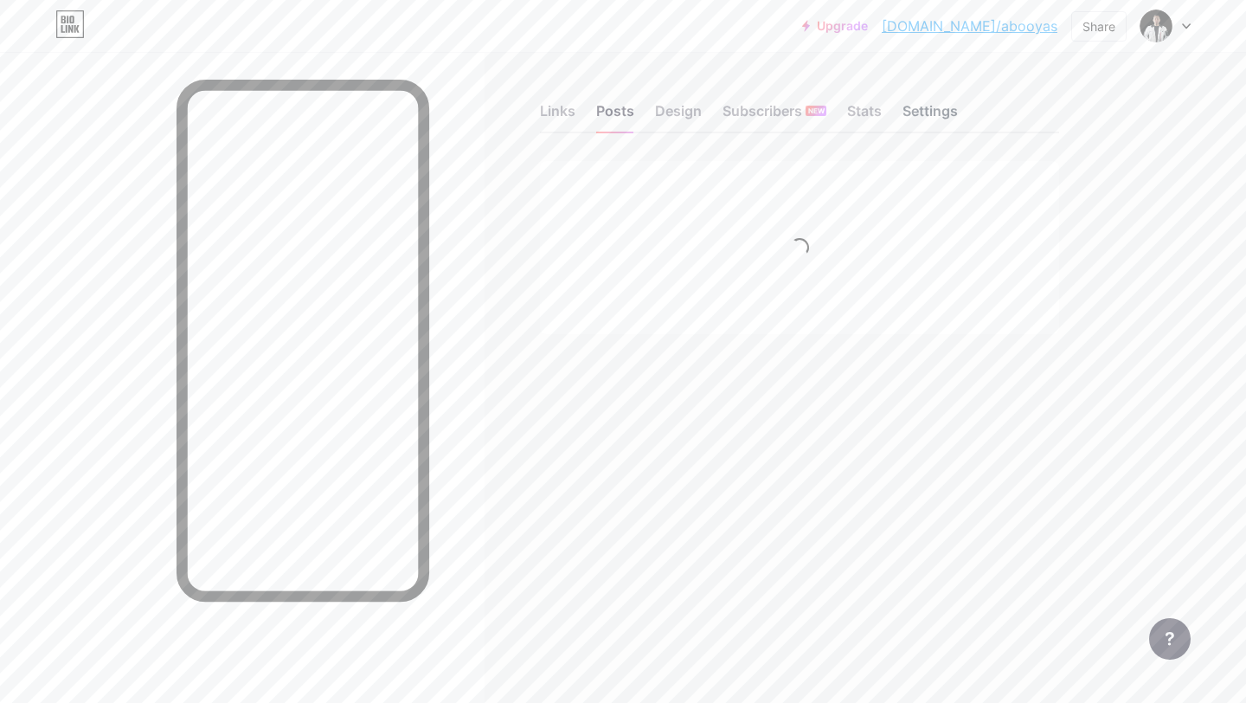
click at [936, 107] on div "Settings" at bounding box center [930, 115] width 55 height 31
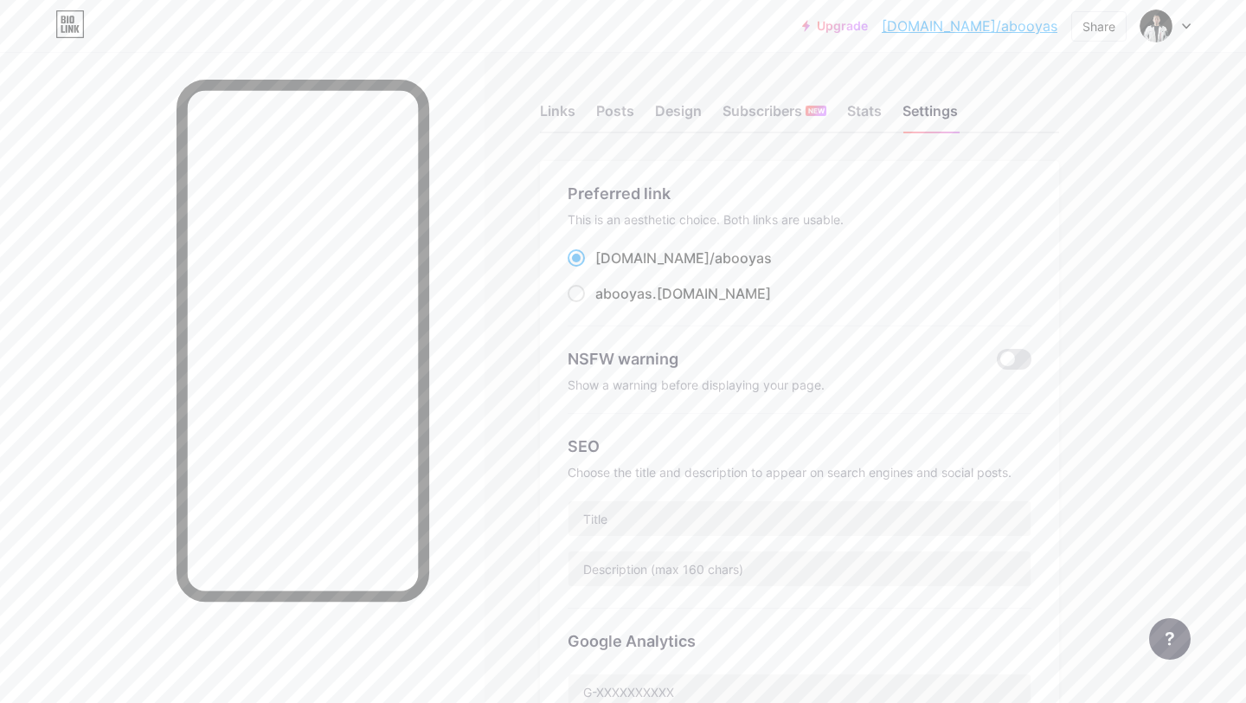
scroll to position [393, 0]
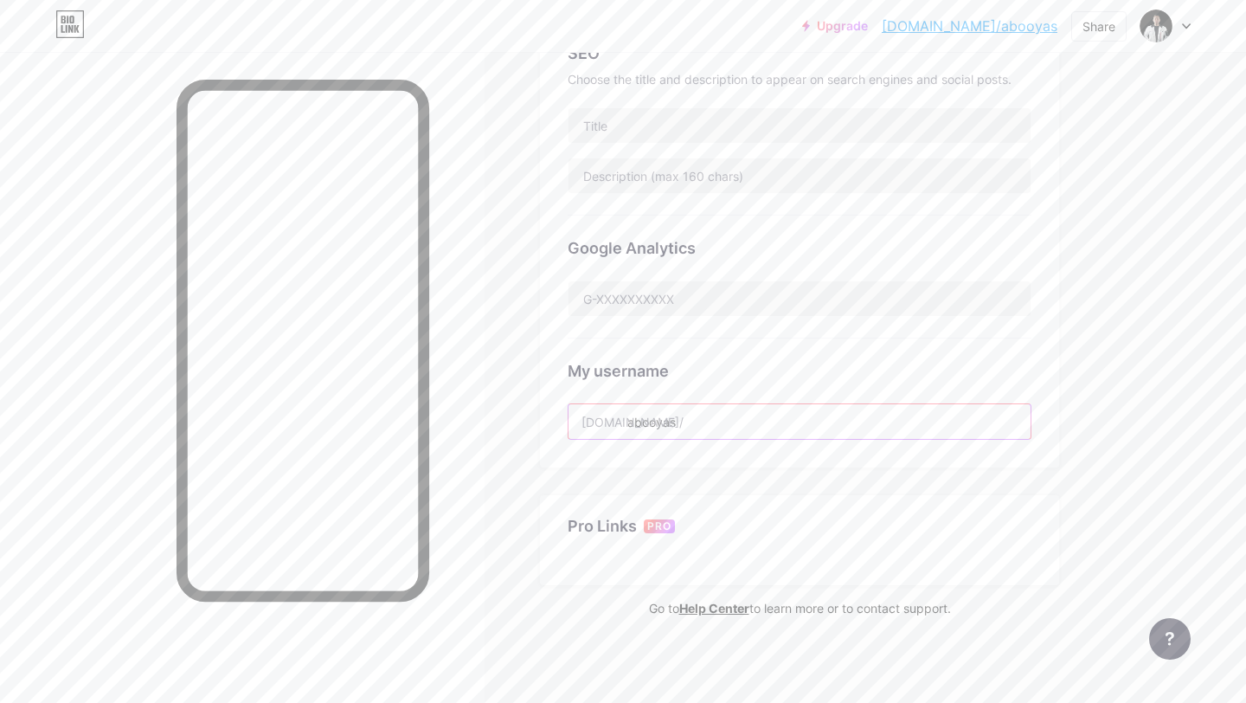
click at [739, 409] on input "abooyas" at bounding box center [800, 421] width 462 height 35
click at [688, 414] on input "abooyas" at bounding box center [800, 421] width 462 height 35
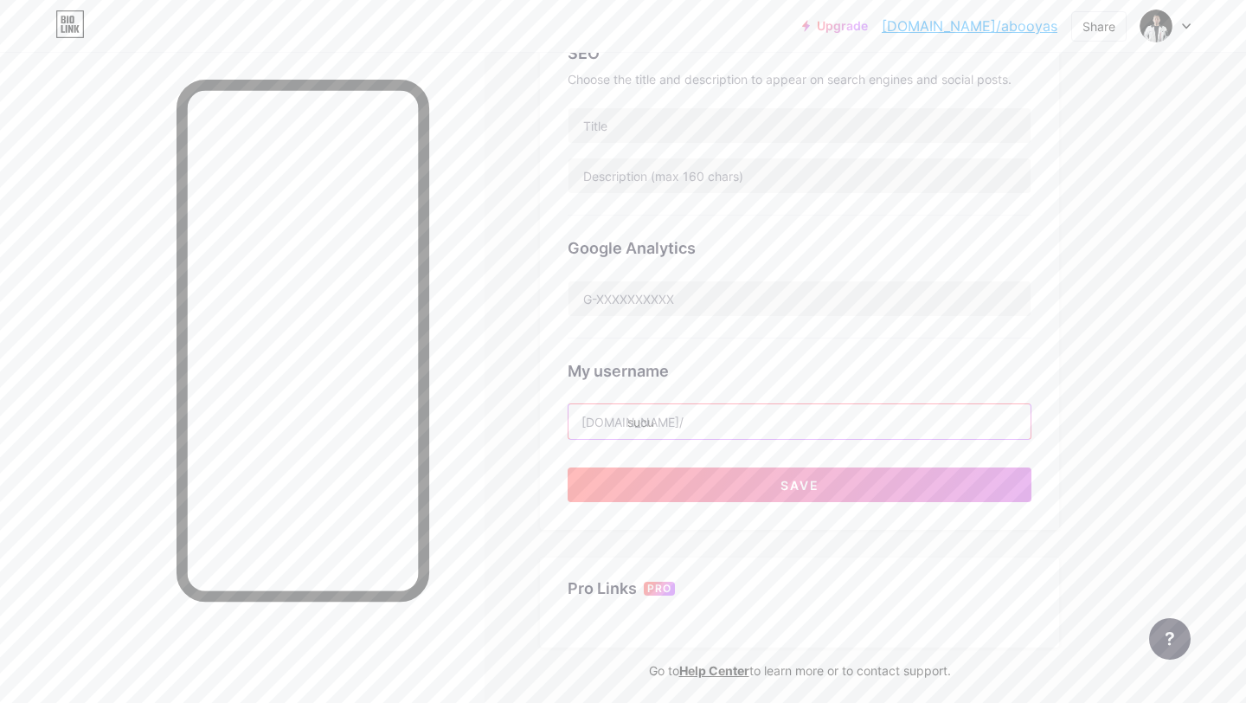
type input "sucu"
click at [889, 382] on div "My username bio.link/ sucu" at bounding box center [800, 388] width 464 height 101
click at [839, 491] on button "Save" at bounding box center [800, 484] width 464 height 35
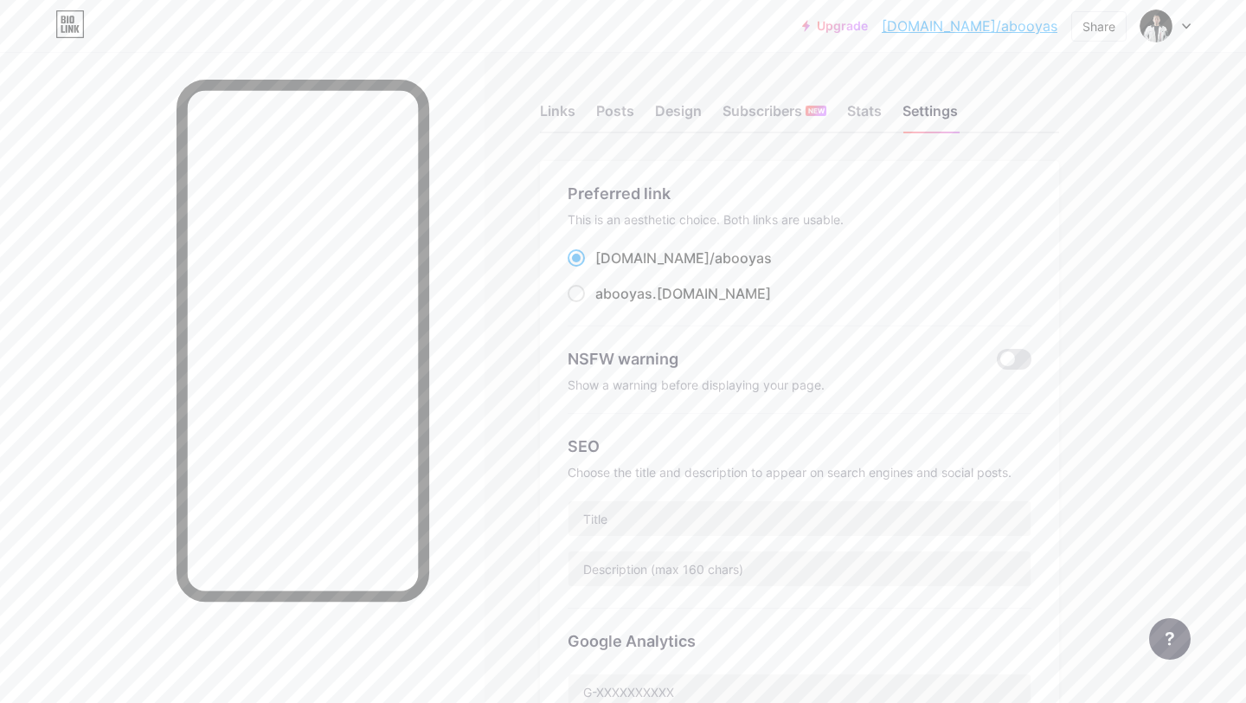
scroll to position [455, 0]
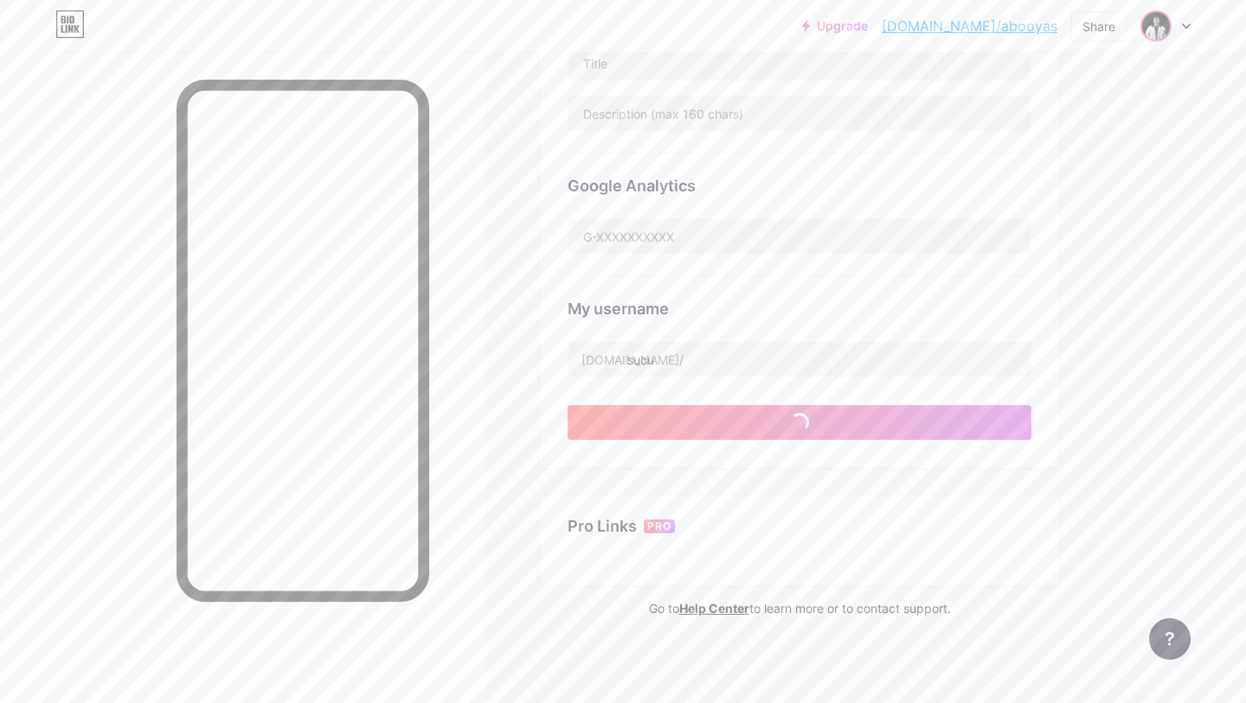
click at [1160, 35] on img at bounding box center [1156, 26] width 28 height 28
click at [1173, 366] on div "Upgrade bio.link/abooya... bio.link/abooyas Share Switch accounts Sucu VAS bio.…" at bounding box center [623, 124] width 1246 height 1159
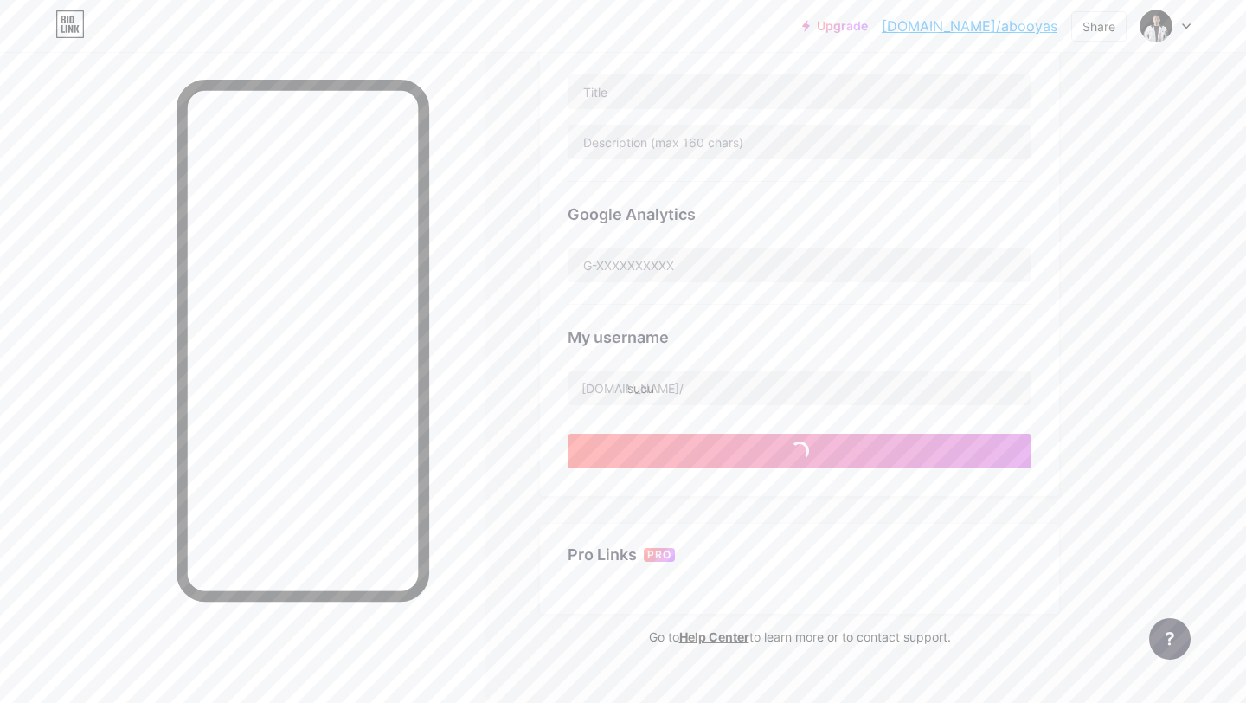
scroll to position [0, 0]
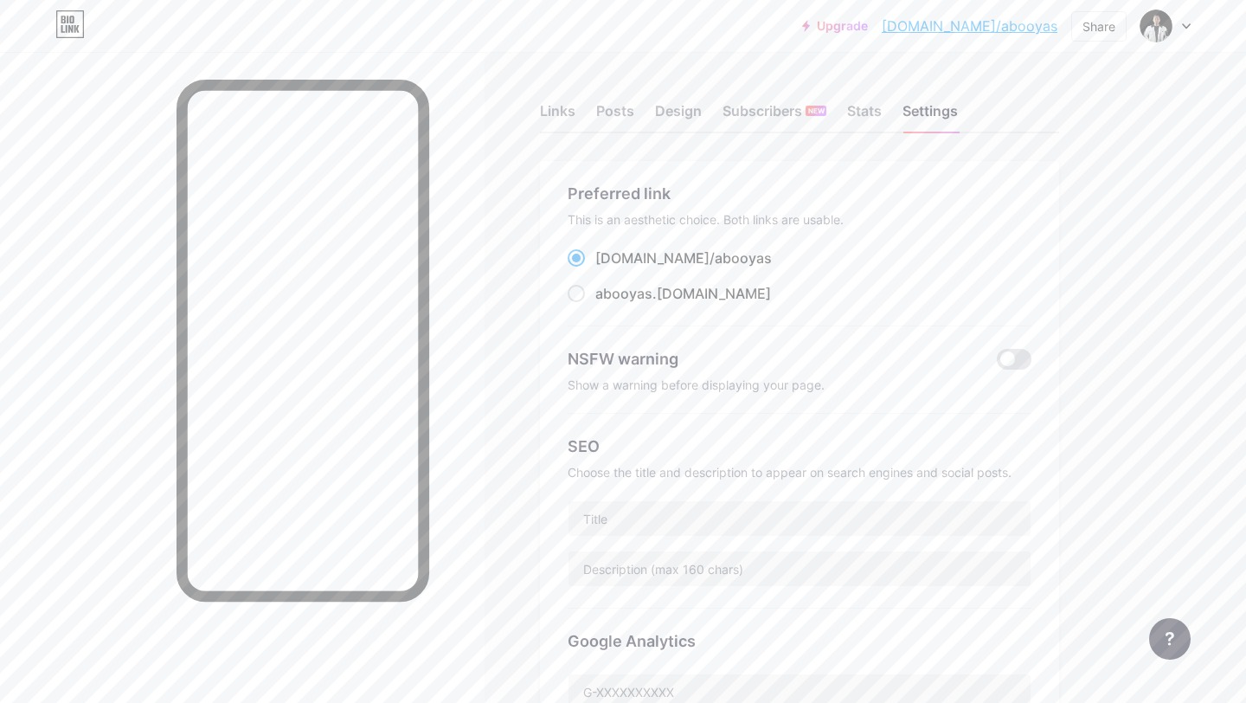
click at [642, 103] on div "Links Posts Design Subscribers NEW Stats Settings" at bounding box center [799, 103] width 519 height 61
click at [683, 103] on div "Design" at bounding box center [678, 115] width 47 height 31
click at [620, 108] on div "Posts" at bounding box center [615, 115] width 38 height 31
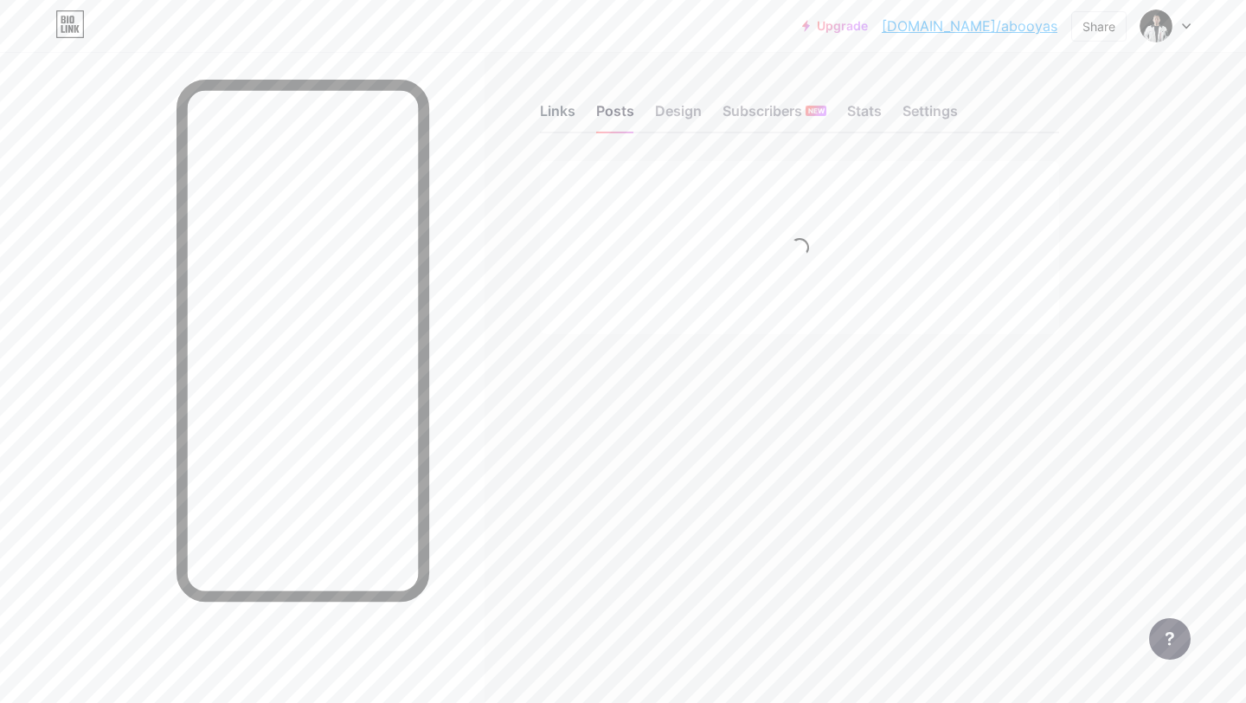
click at [550, 113] on div "Links" at bounding box center [557, 115] width 35 height 31
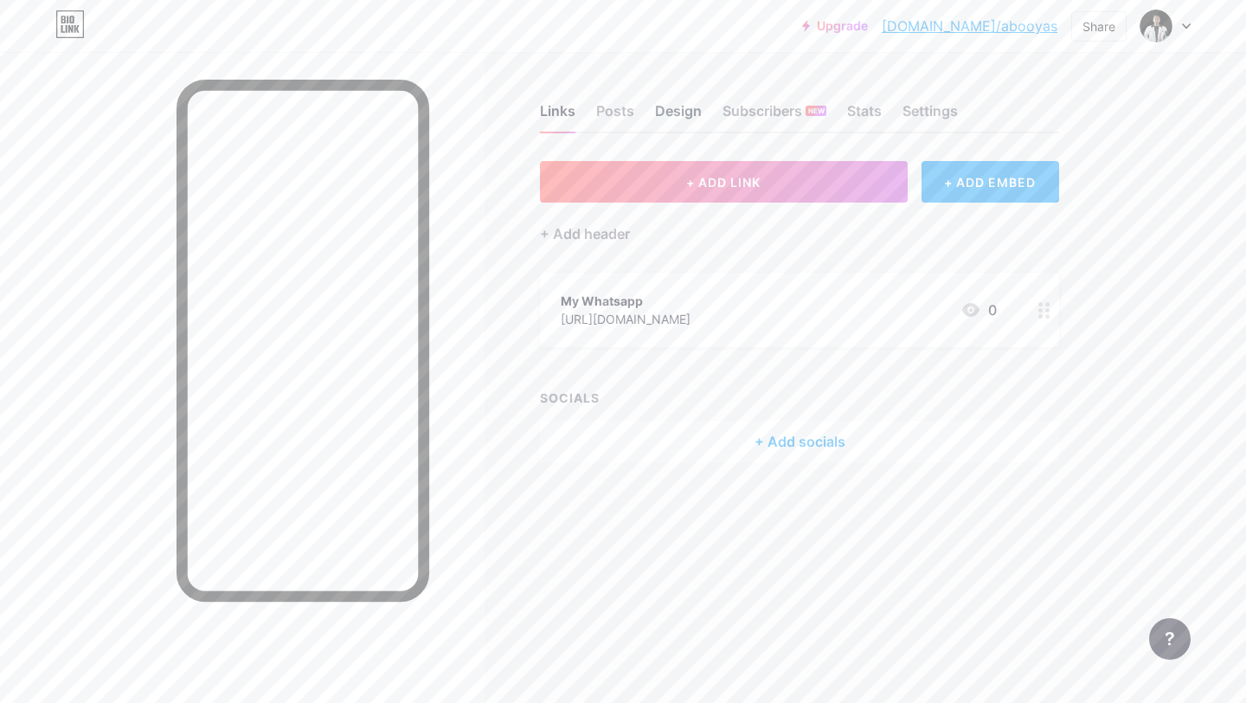
click at [672, 112] on div "Design" at bounding box center [678, 115] width 47 height 31
click at [635, 57] on div "Links Posts Design Subscribers NEW Stats Settings + ADD LINK + ADD EMBED + Add …" at bounding box center [566, 300] width 1132 height 497
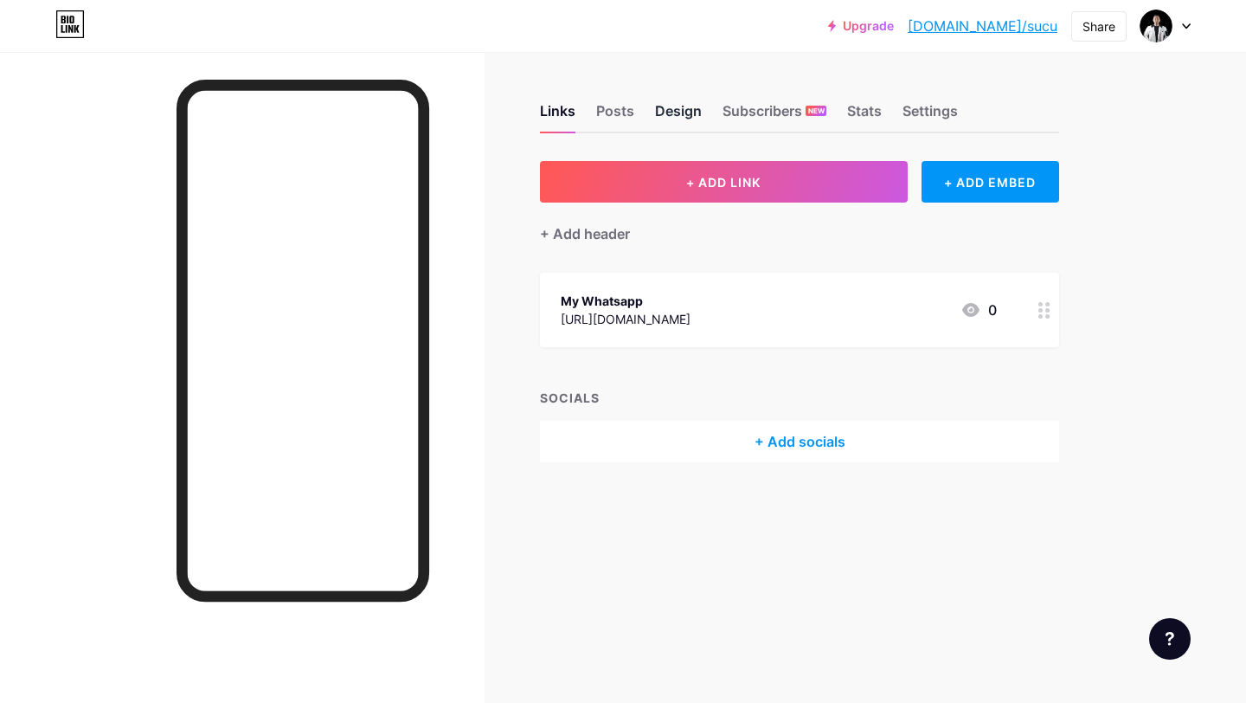
click at [665, 100] on div "Design" at bounding box center [678, 115] width 47 height 31
click at [685, 118] on div "Design" at bounding box center [678, 115] width 47 height 31
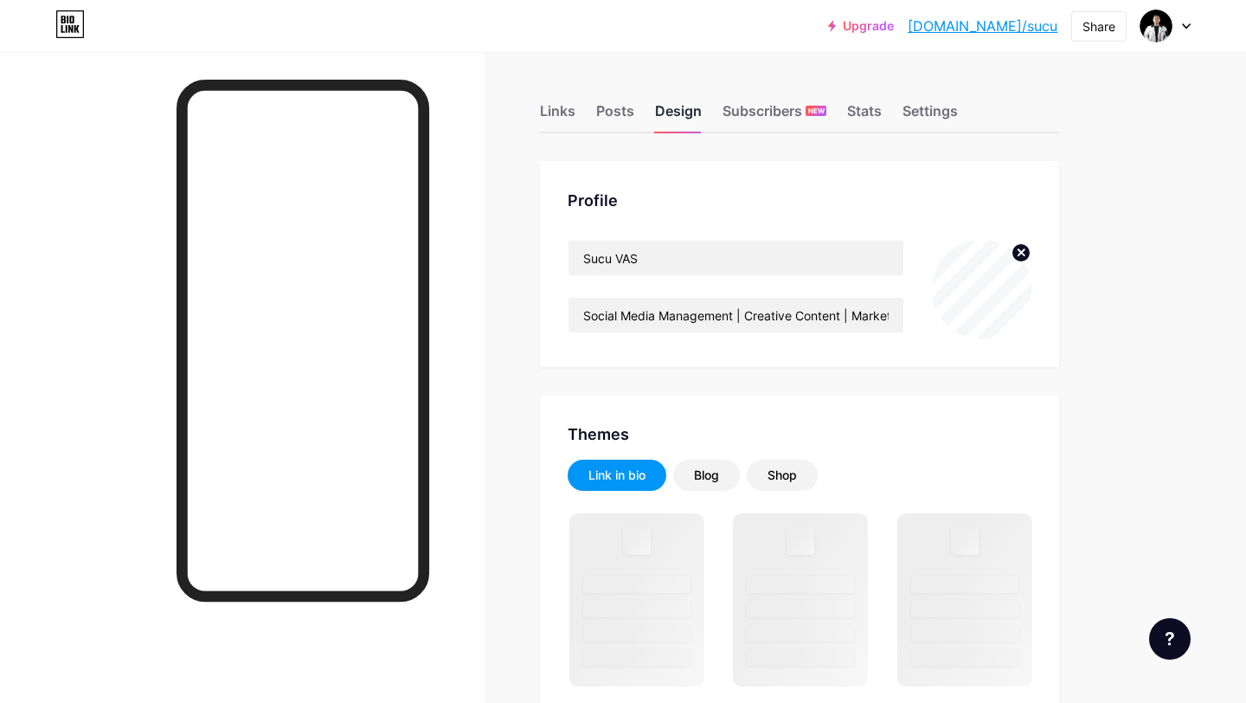
click at [688, 106] on div "Design" at bounding box center [678, 115] width 47 height 31
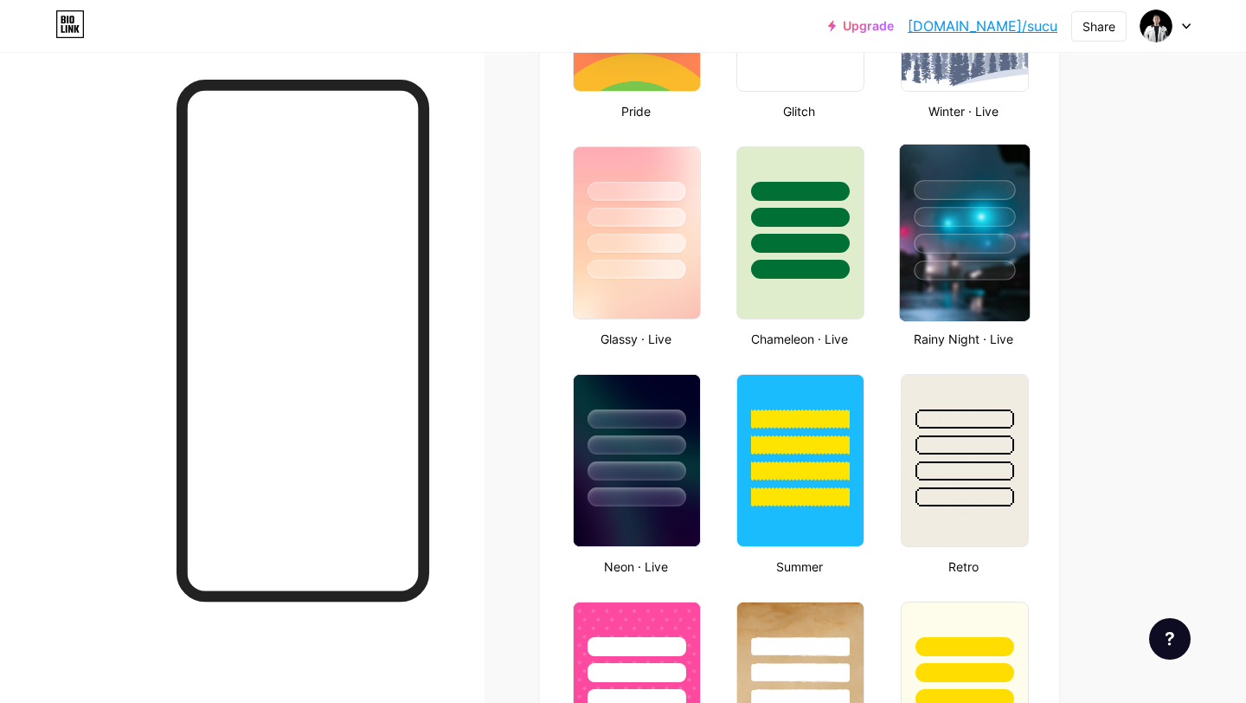
scroll to position [864, 0]
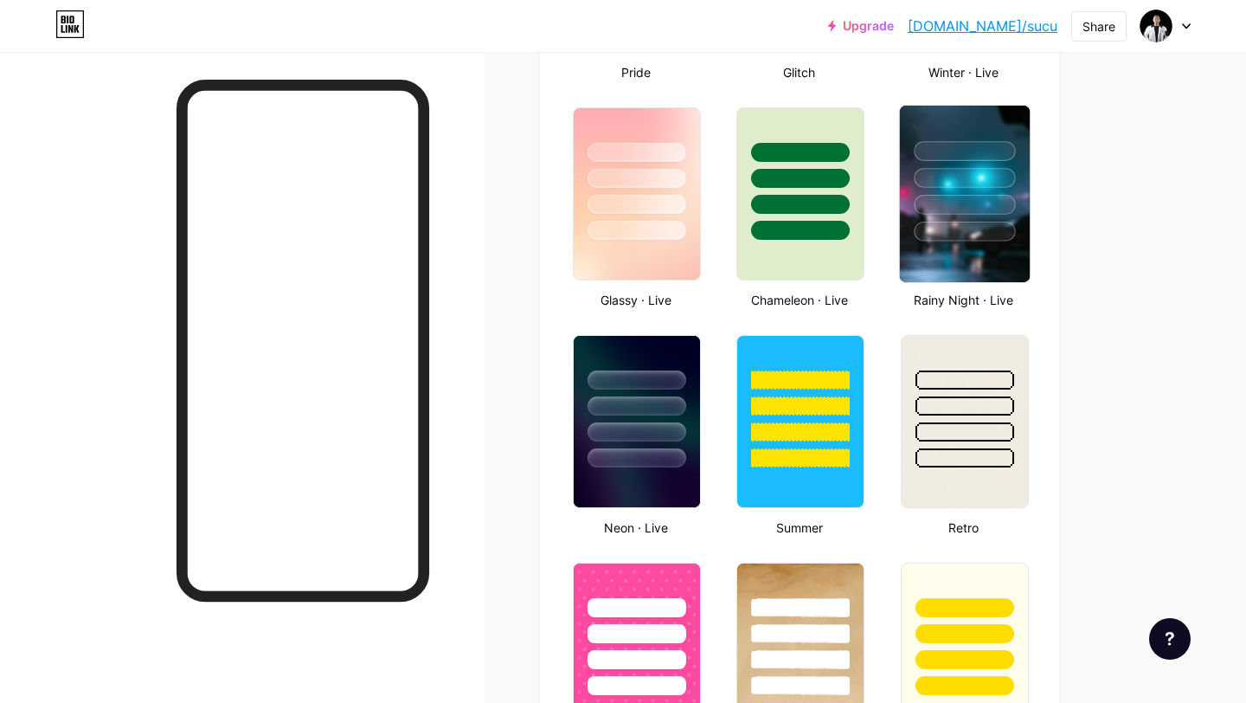
click at [953, 245] on img at bounding box center [964, 194] width 130 height 177
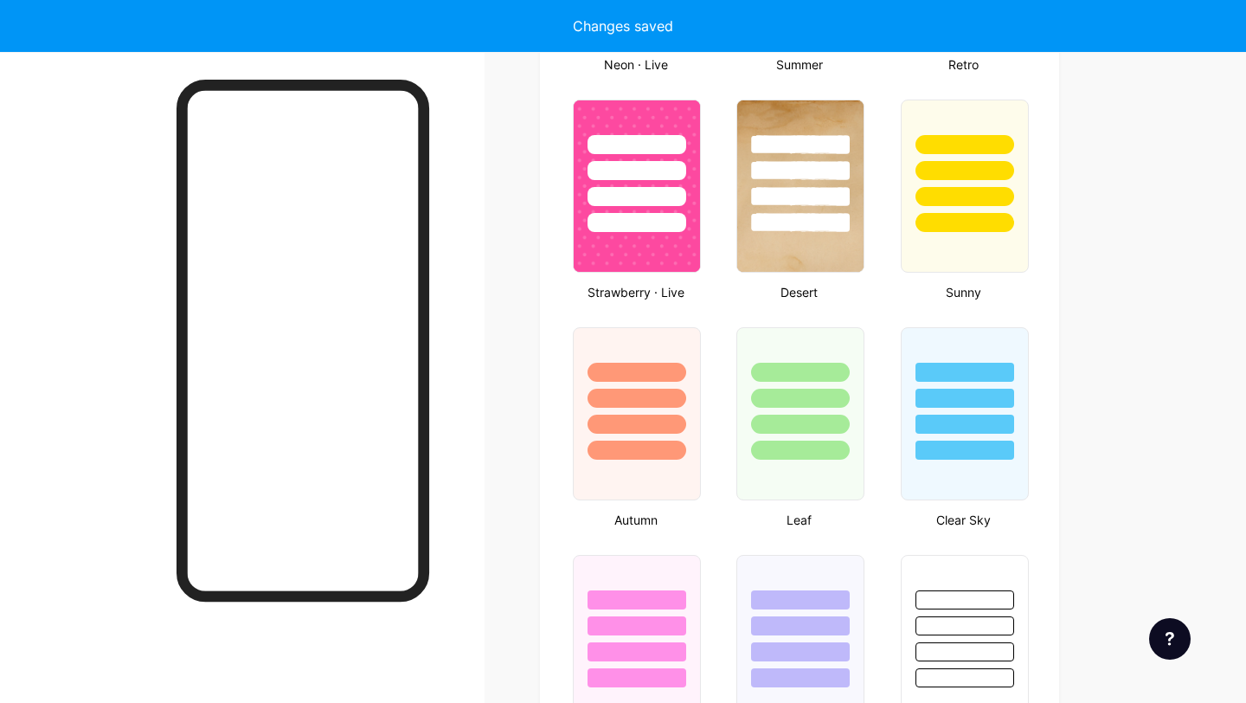
scroll to position [914, 0]
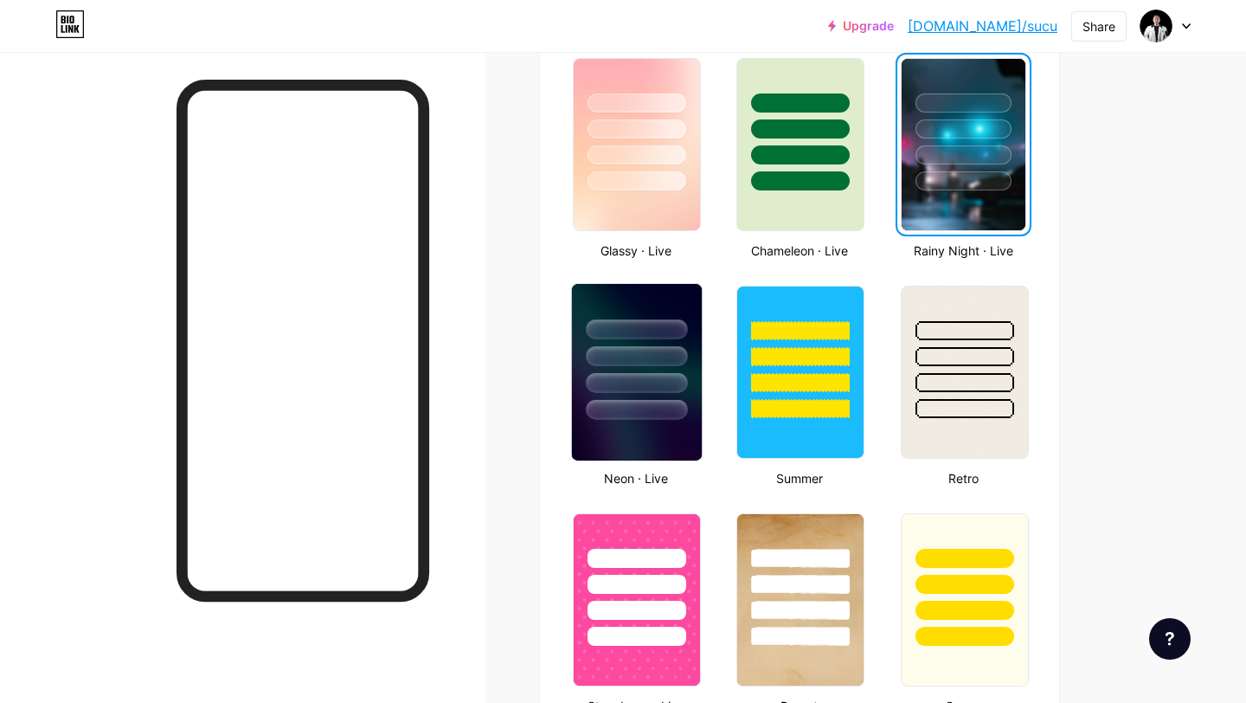
click at [649, 440] on img at bounding box center [637, 372] width 130 height 177
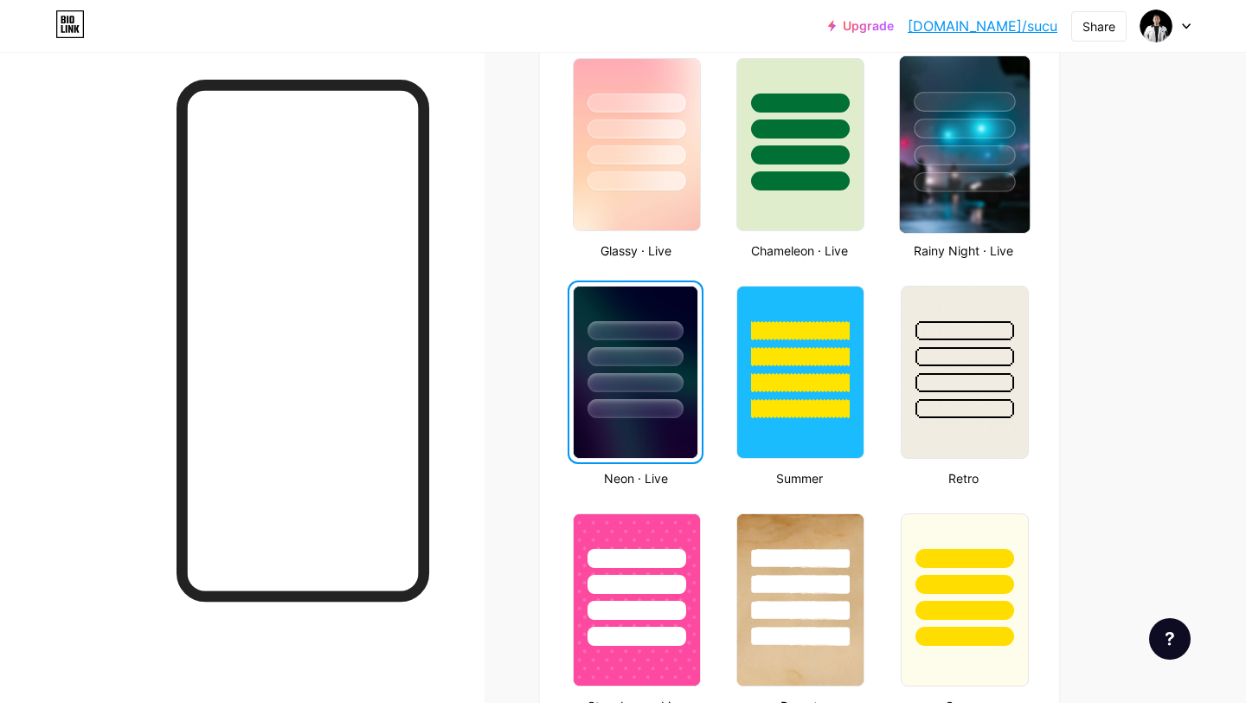
click at [970, 163] on div at bounding box center [964, 155] width 101 height 20
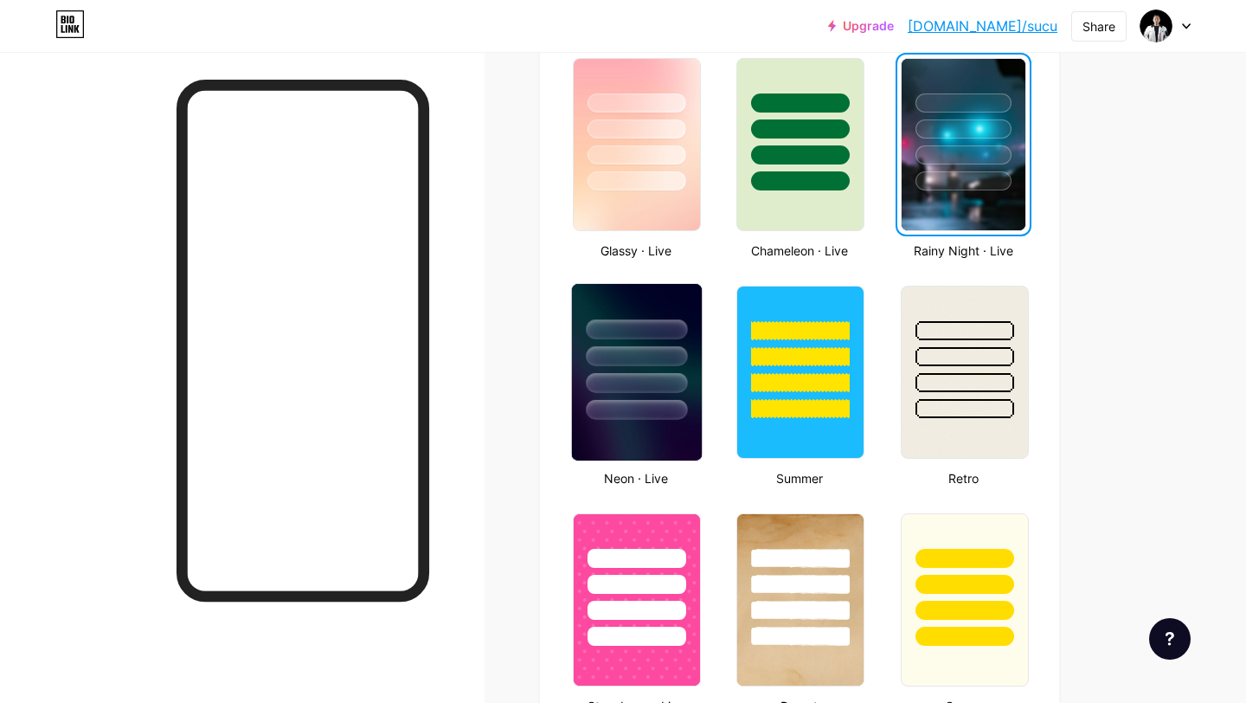
click at [671, 335] on div at bounding box center [636, 329] width 101 height 20
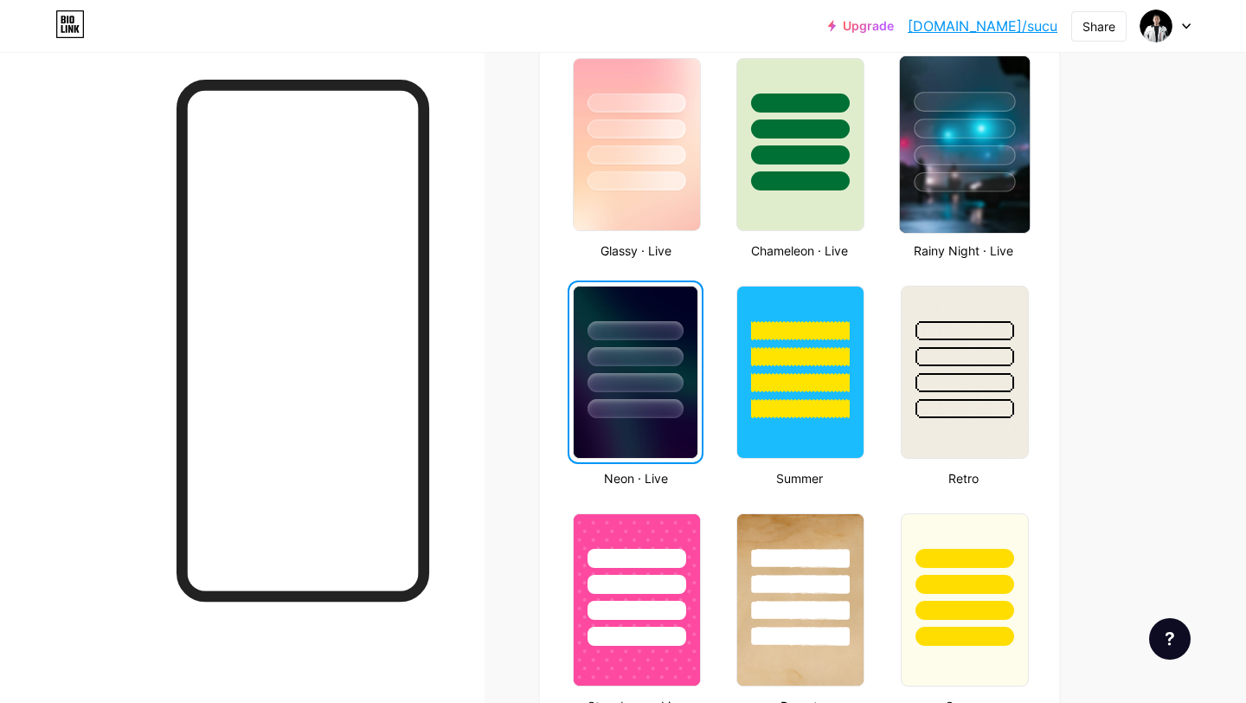
click at [962, 198] on img at bounding box center [964, 144] width 130 height 177
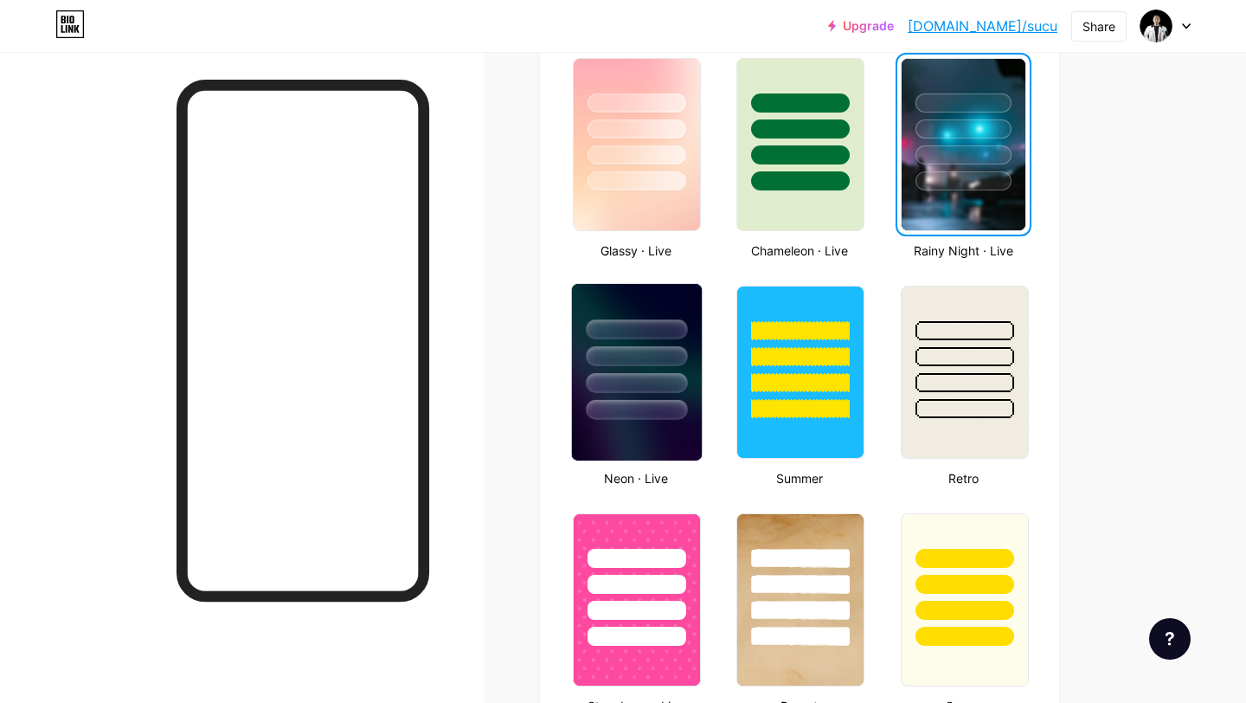
scroll to position [0, 0]
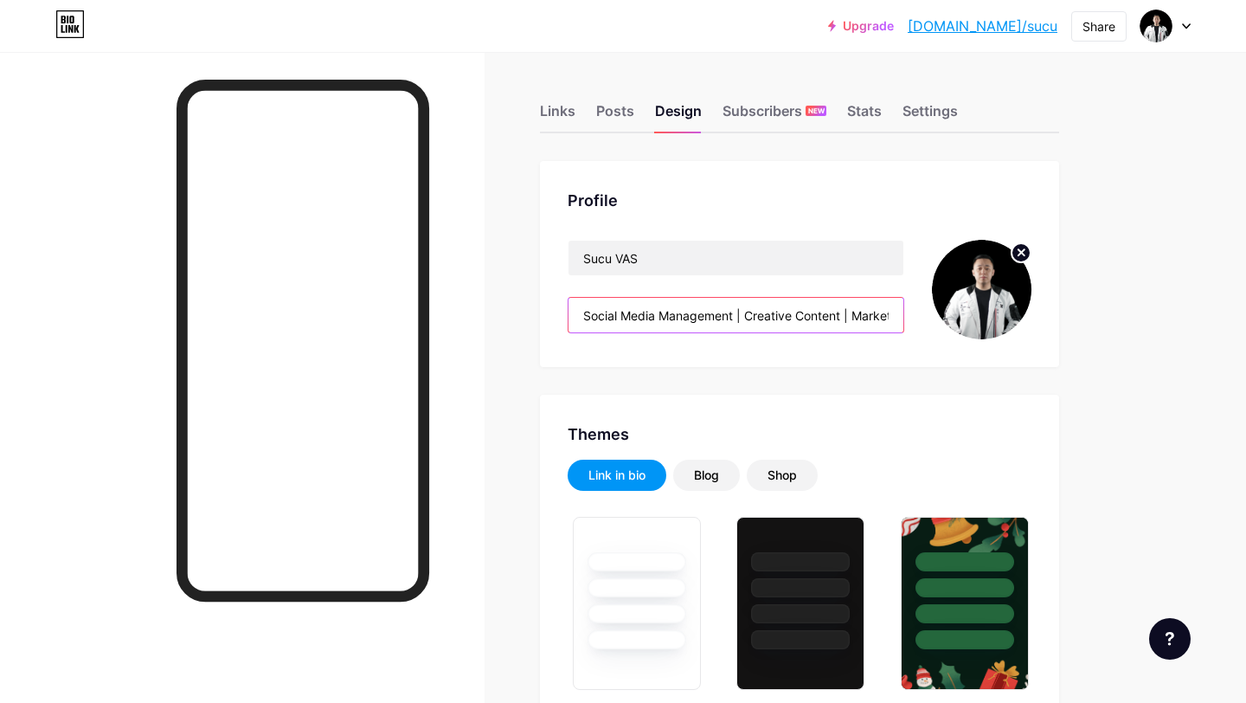
click at [829, 314] on input "Social Media Management | Creative Content | Marketing Support Your behind the …" at bounding box center [736, 315] width 335 height 35
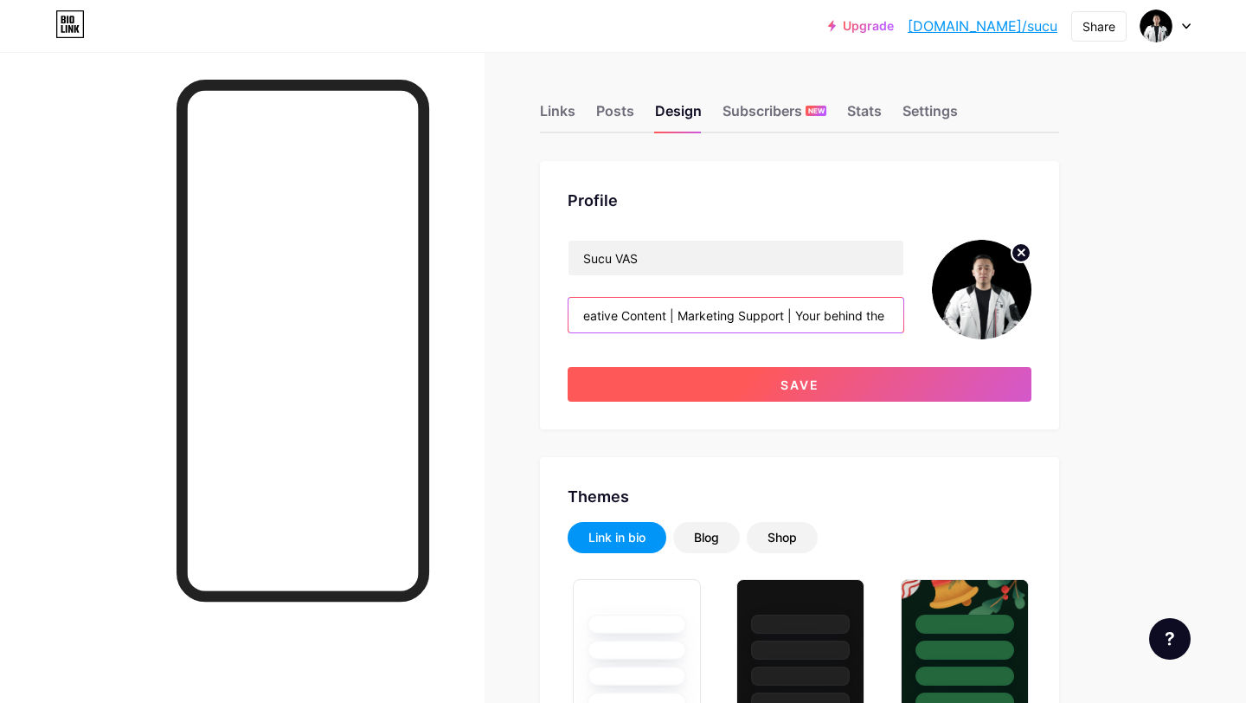
type input "Social Media Management | Creative Content | Marketing Support | Your behind th…"
click at [806, 372] on button "Save" at bounding box center [800, 384] width 464 height 35
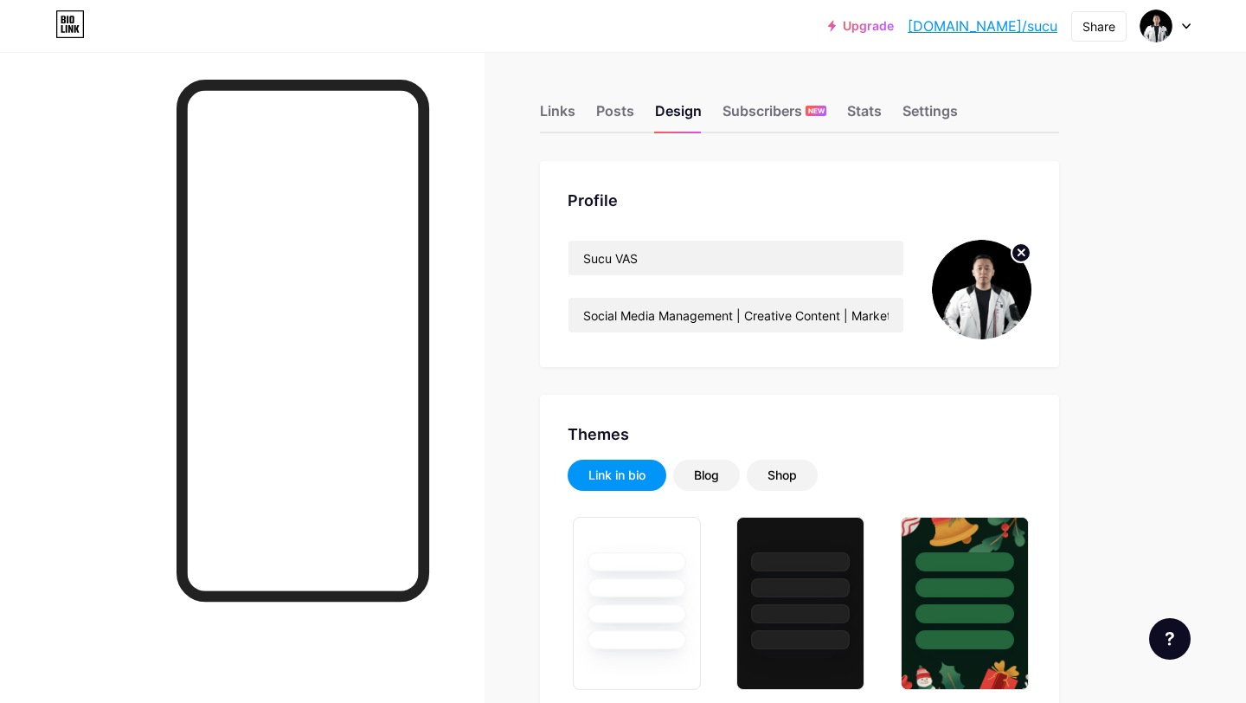
click at [761, 106] on div "Subscribers NEW" at bounding box center [775, 115] width 104 height 31
